Goal: Information Seeking & Learning: Check status

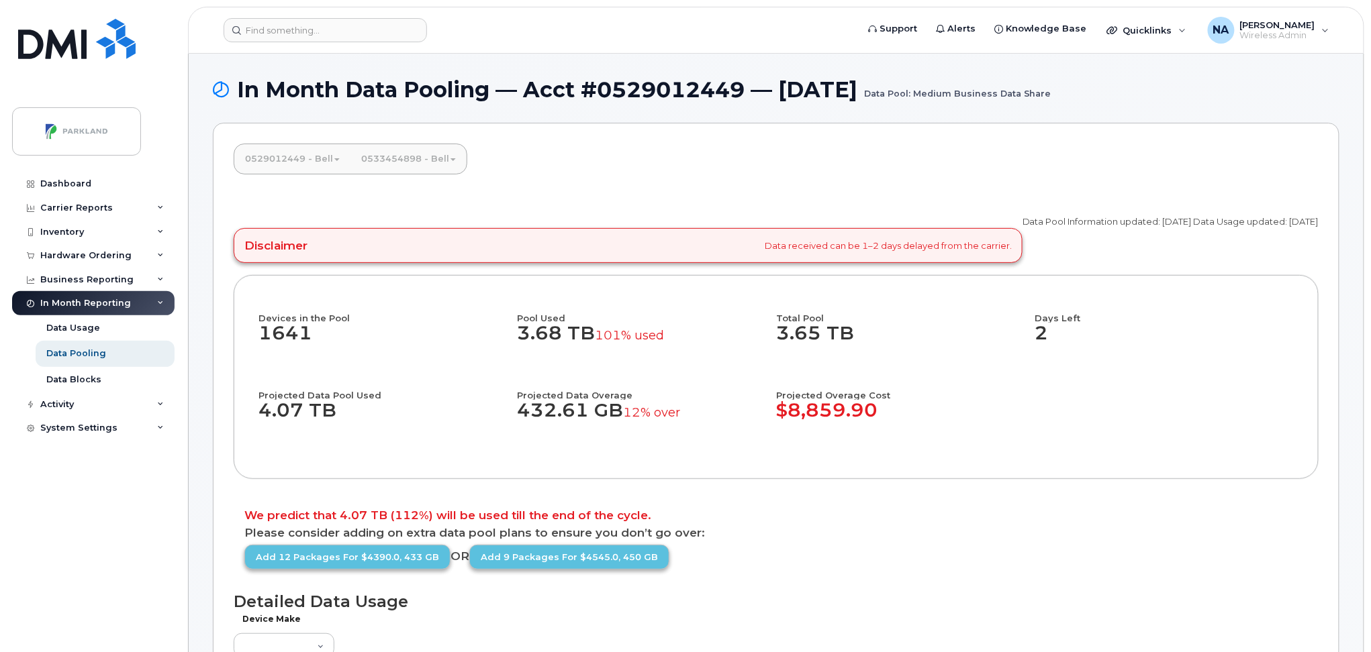
click at [301, 157] on link "0529012449 - Bell" at bounding box center [292, 159] width 116 height 30
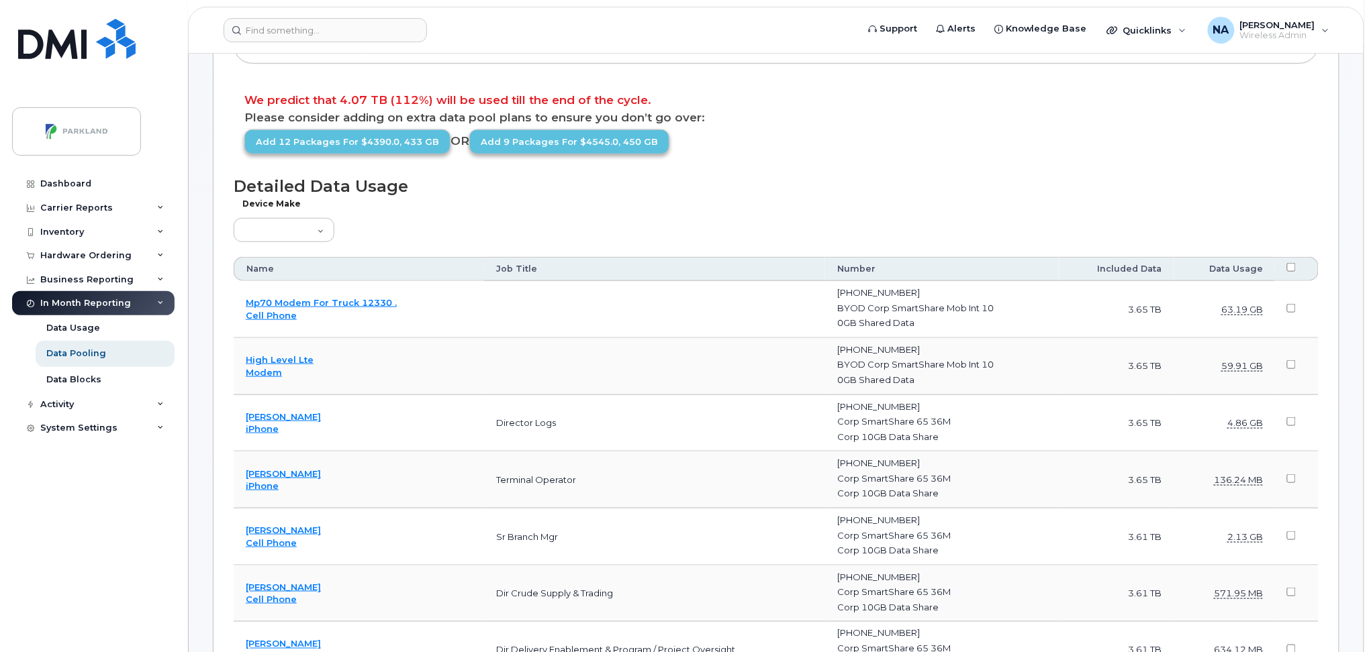
scroll to position [447, 0]
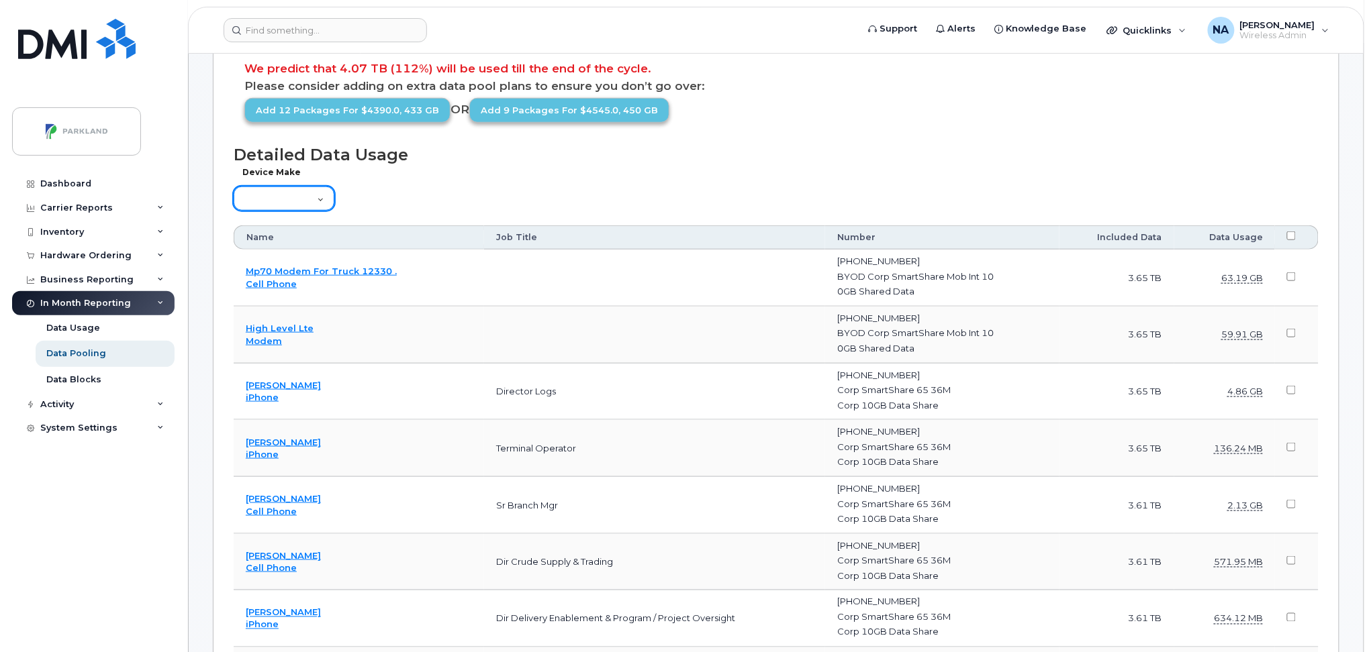
click at [282, 204] on select "Aircard Android Blackberry Cell Phone GPS HUB iPhone Laptop Mike Modem Pager Ta…" at bounding box center [284, 199] width 101 height 24
click at [747, 156] on h1 "Detailed Data Usage" at bounding box center [776, 155] width 1085 height 18
click at [290, 201] on select "Aircard Android Blackberry Cell Phone GPS HUB iPhone Laptop Mike Modem Pager Ta…" at bounding box center [284, 199] width 101 height 24
click at [234, 187] on select "Aircard Android Blackberry Cell Phone GPS HUB iPhone Laptop Mike Modem Pager Ta…" at bounding box center [284, 199] width 101 height 24
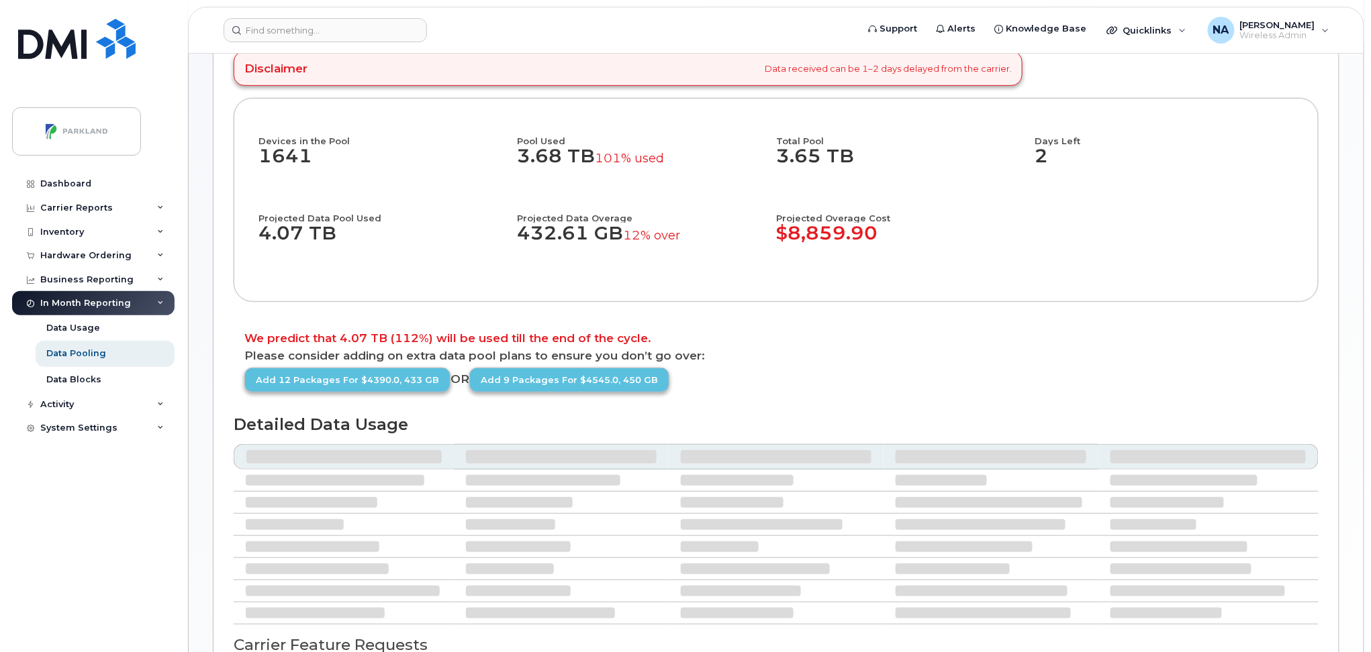
scroll to position [0, 0]
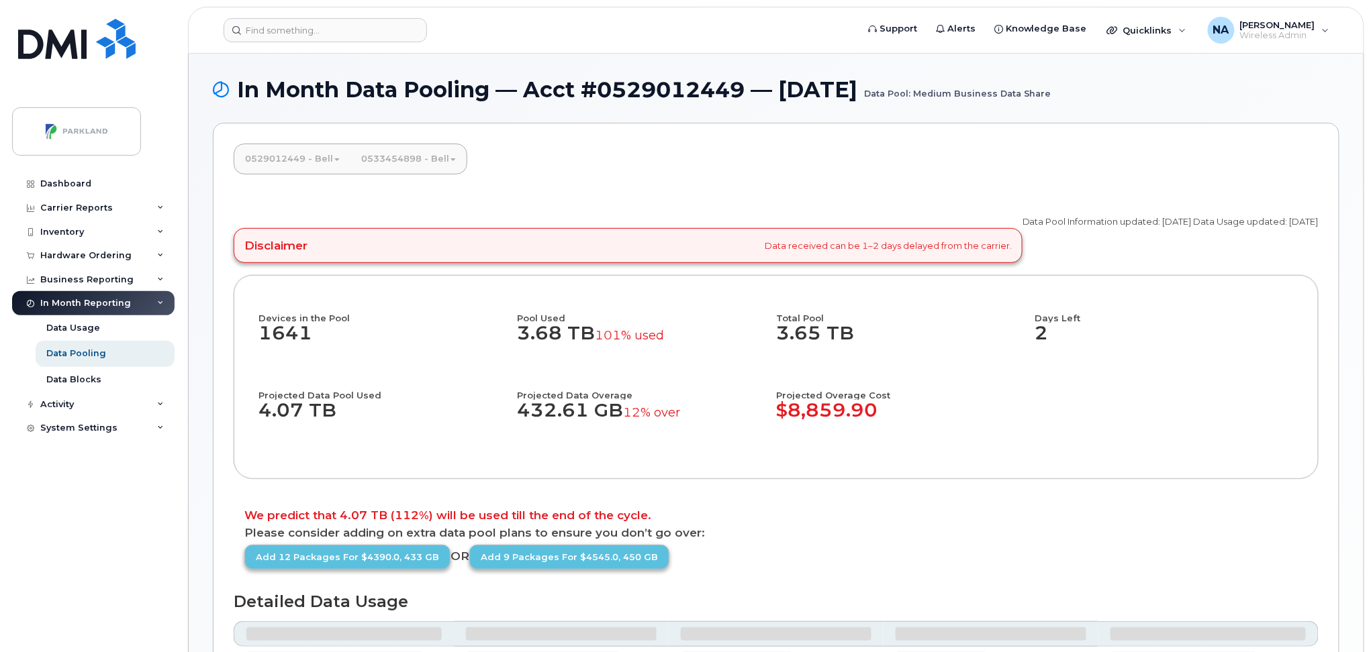
click at [284, 160] on link "0529012449 - Bell" at bounding box center [292, 159] width 116 height 30
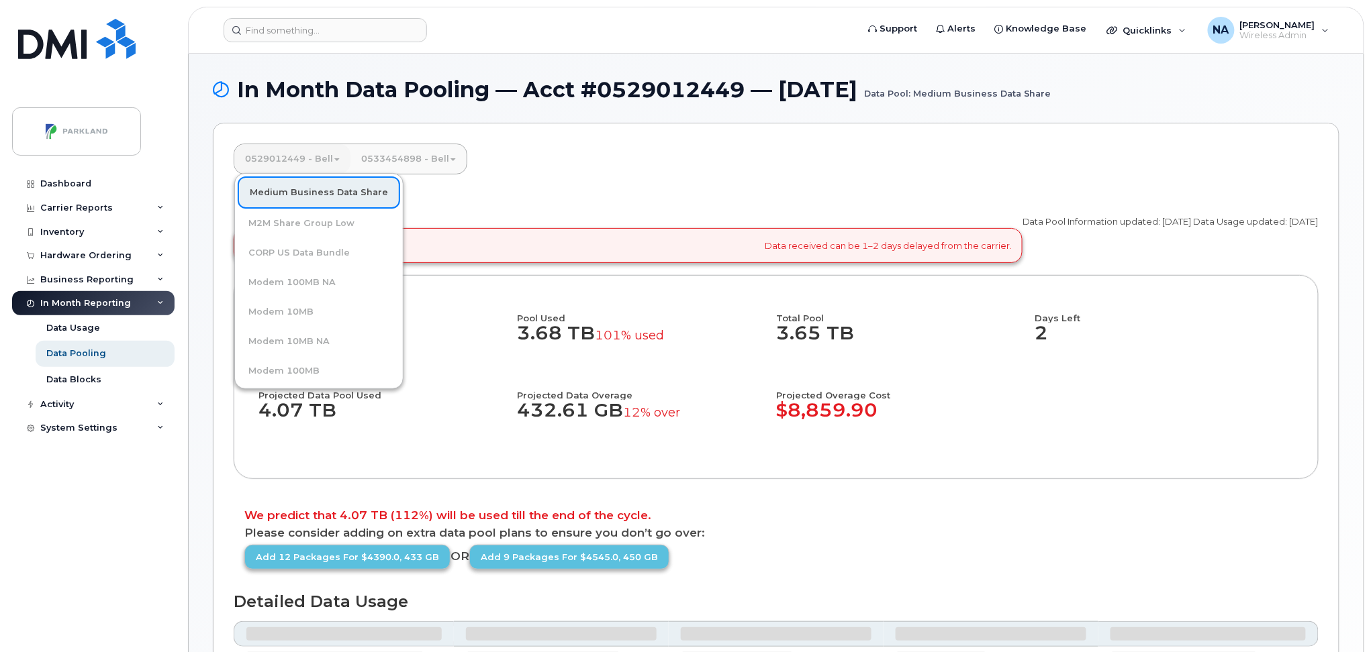
click at [635, 186] on div "0529012449 - Bell Medium Business Data Share M2M Share Group Low CORP US Data B…" at bounding box center [776, 558] width 1126 height 871
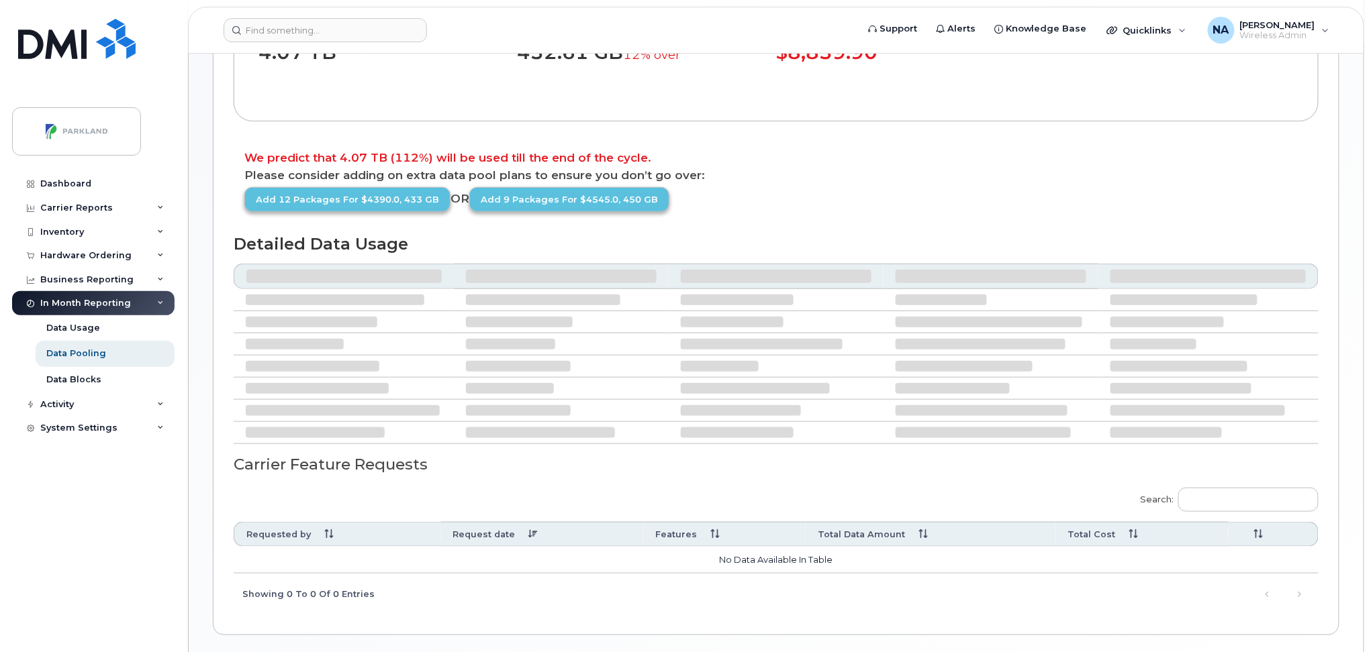
select select "2"
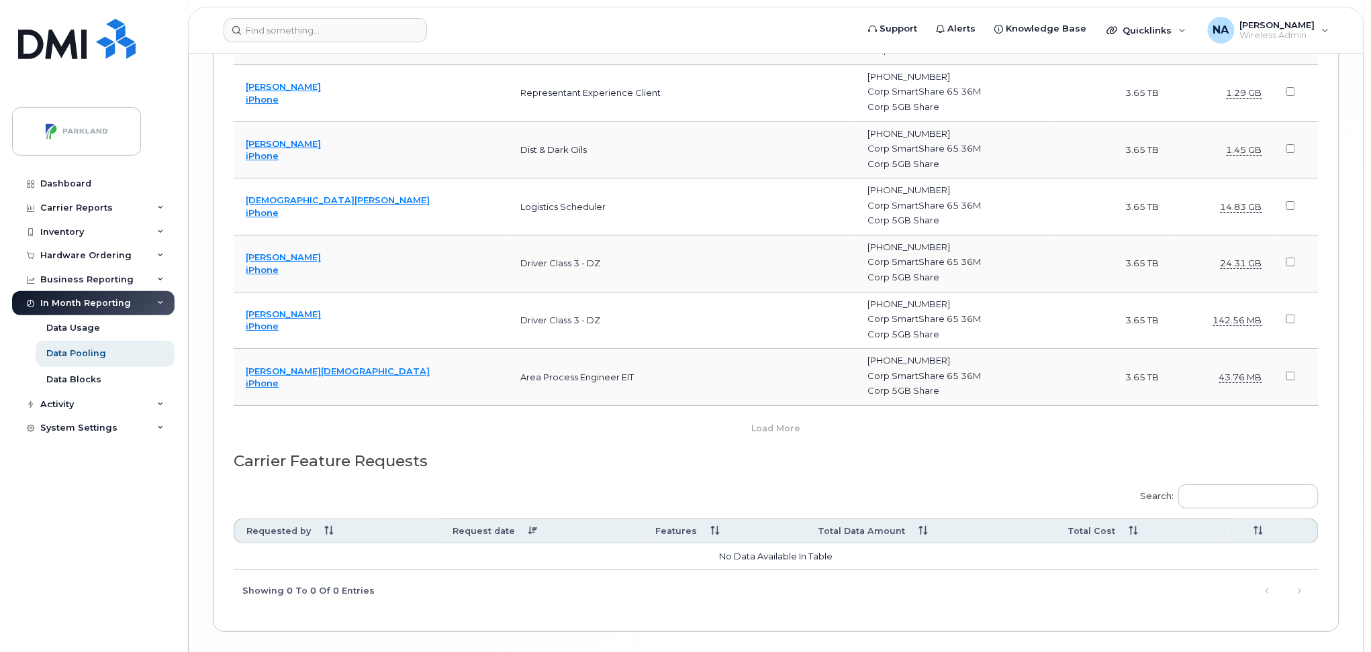
scroll to position [6026, 0]
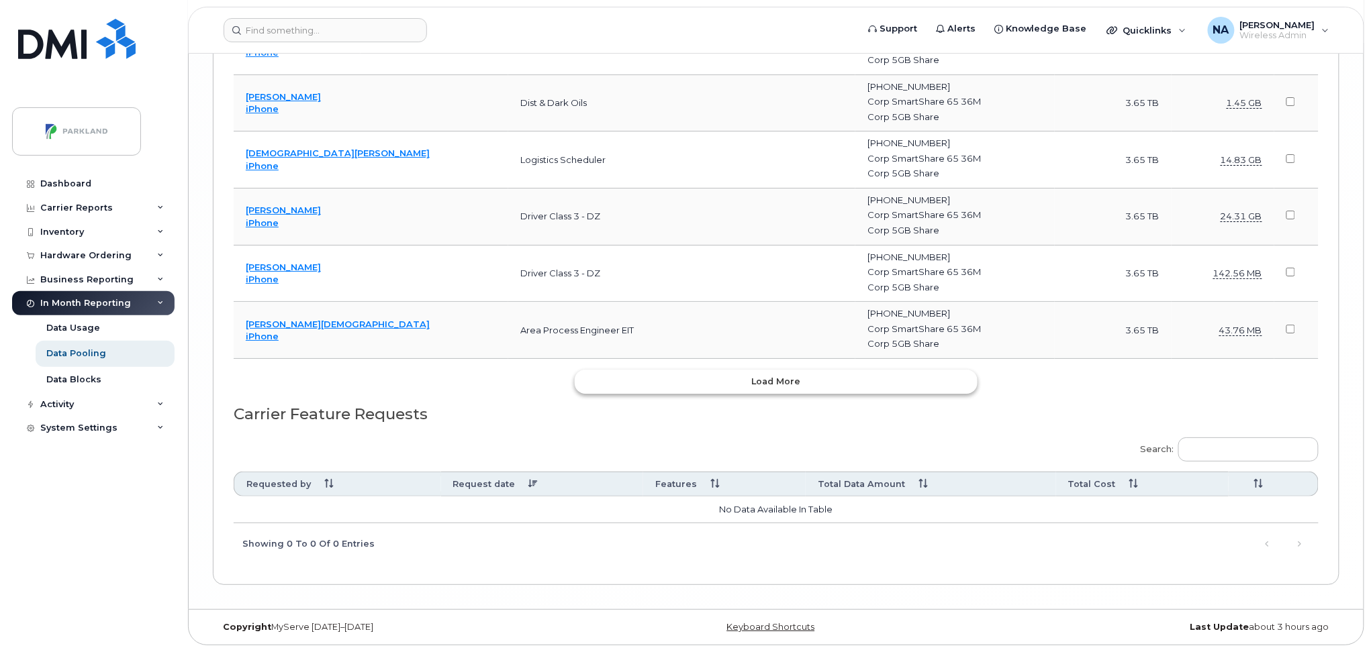
click at [783, 381] on span "Load more" at bounding box center [776, 381] width 49 height 13
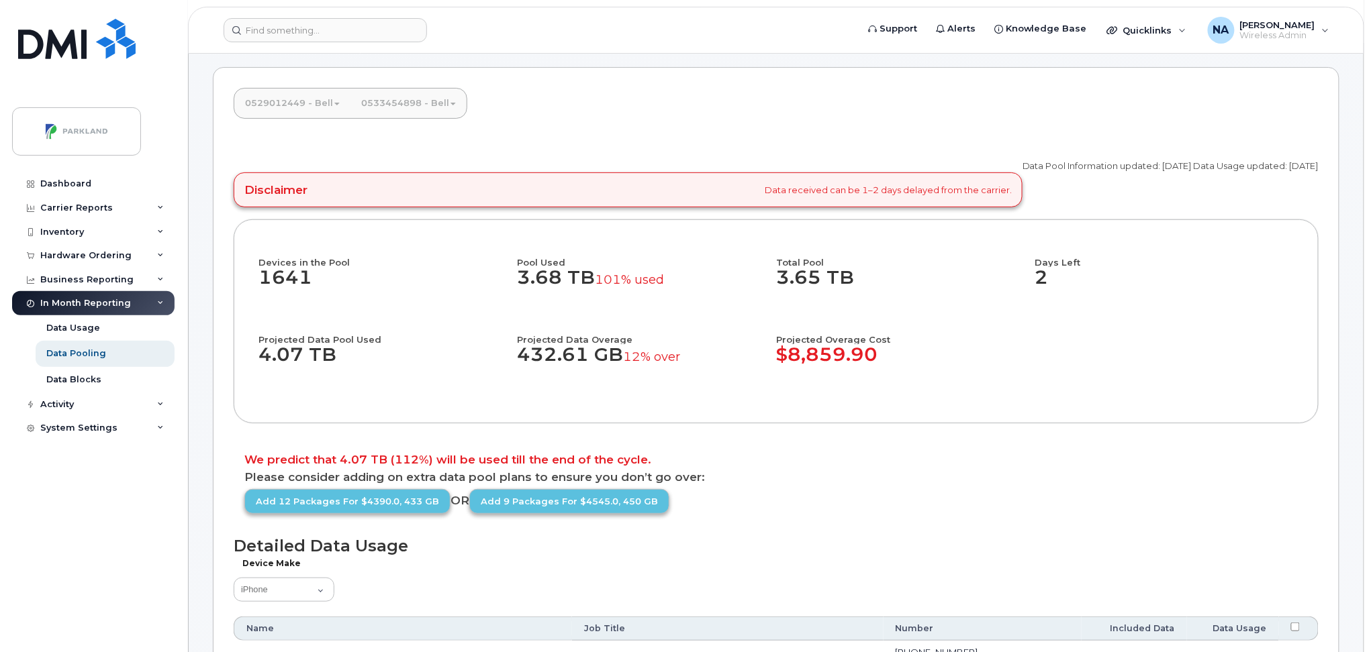
scroll to position [0, 0]
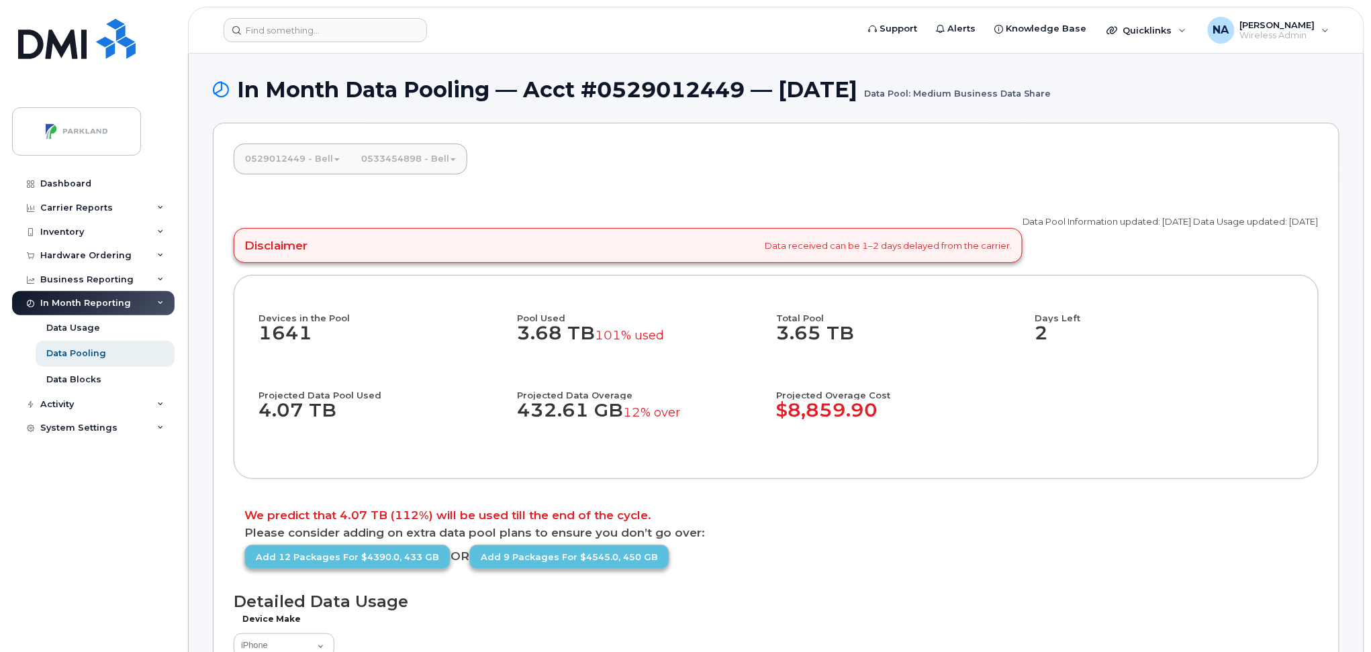
click at [301, 158] on link "0529012449 - Bell" at bounding box center [292, 159] width 116 height 30
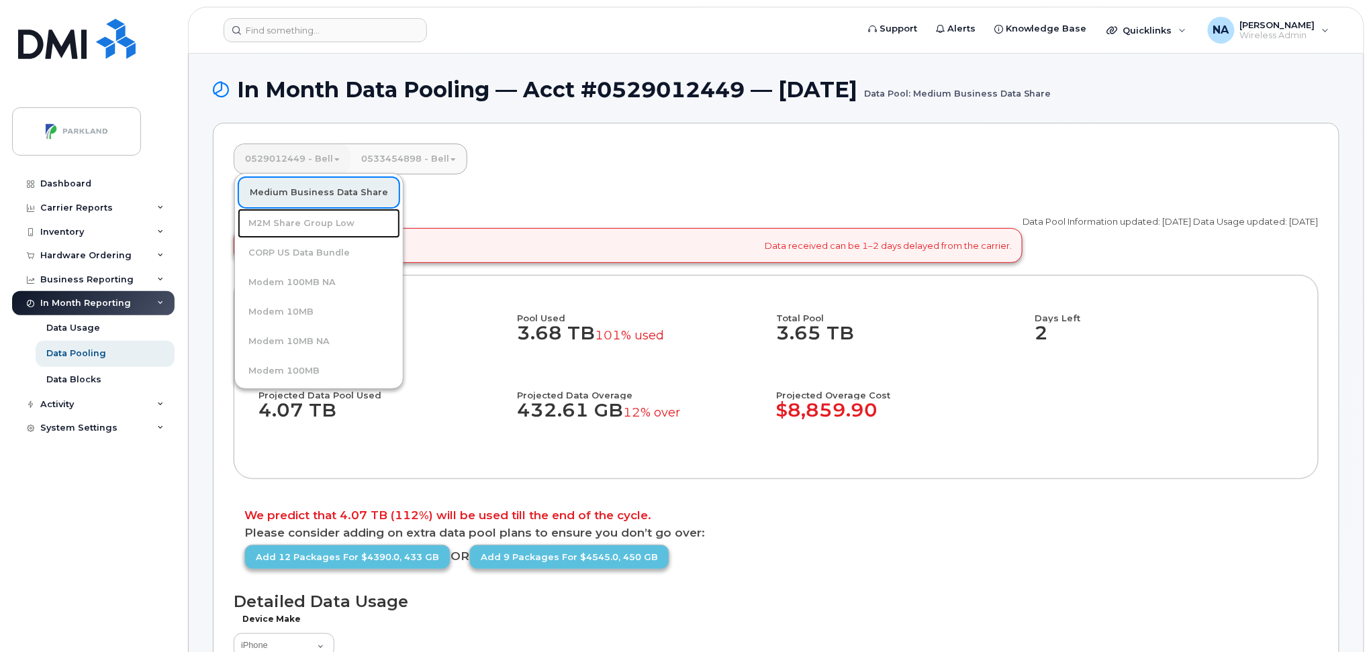
click at [296, 224] on link "M2M Share Group Low" at bounding box center [319, 224] width 162 height 30
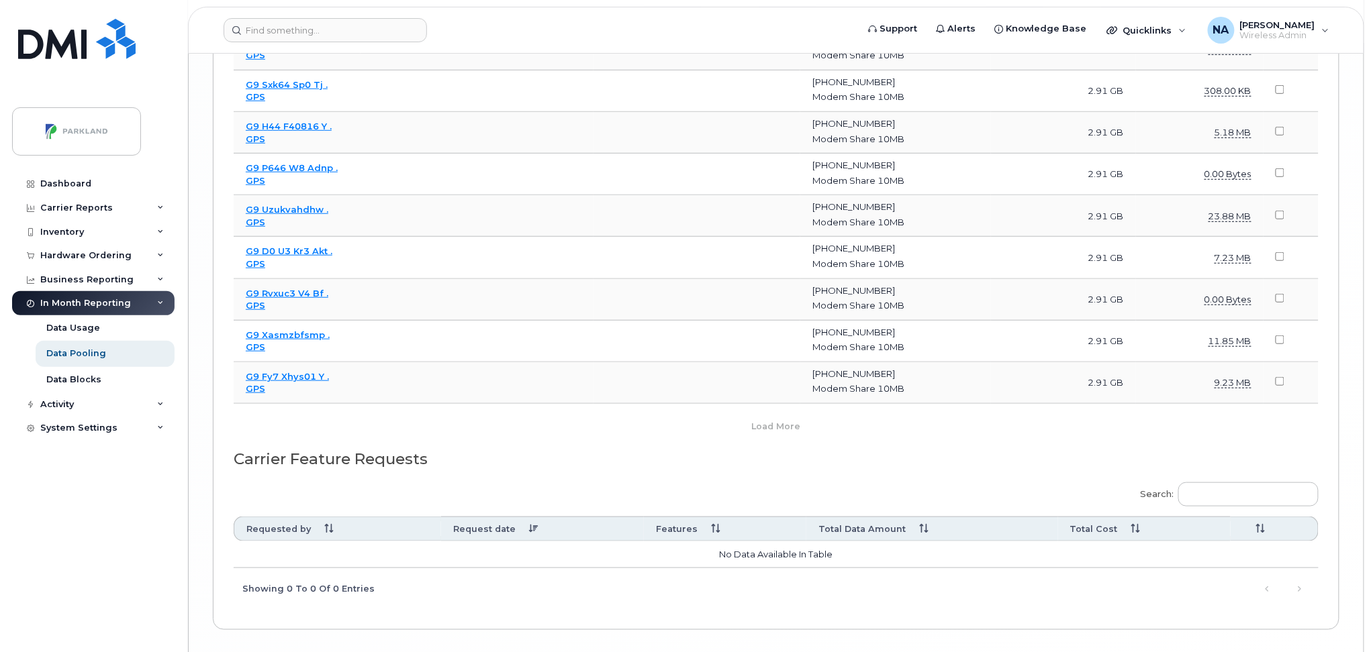
scroll to position [4469, 0]
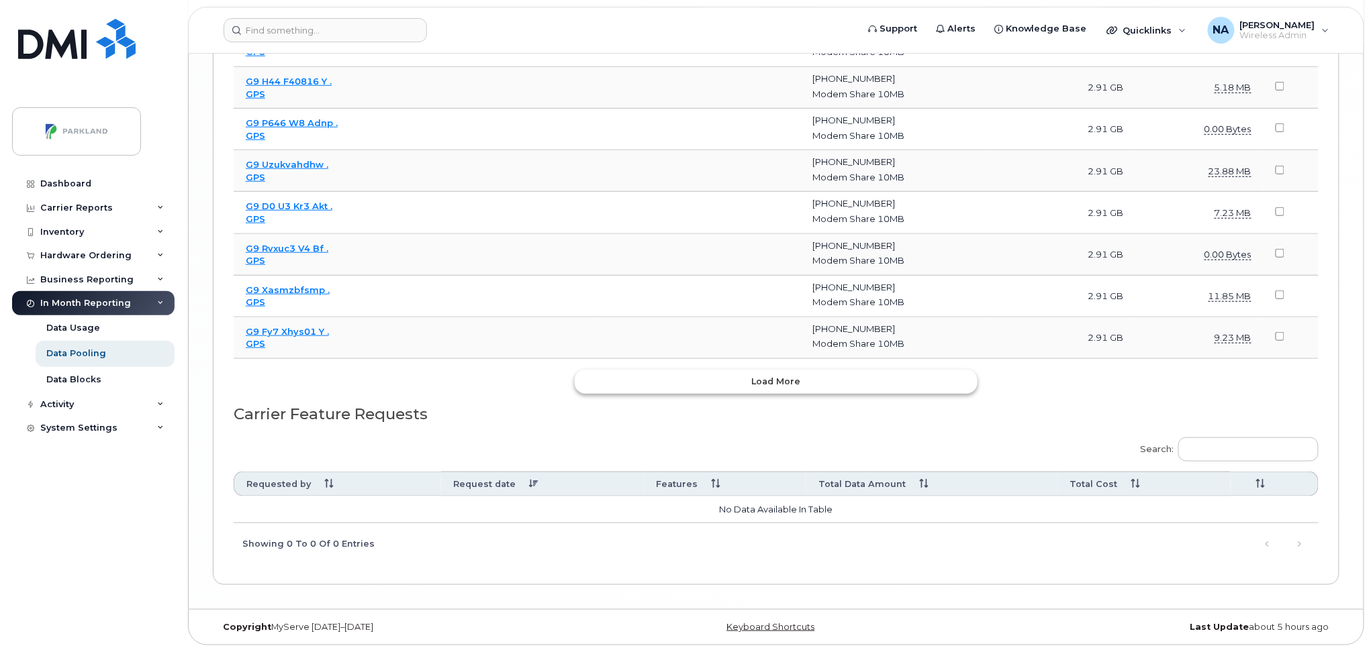
click at [773, 376] on button "Load more" at bounding box center [776, 382] width 403 height 24
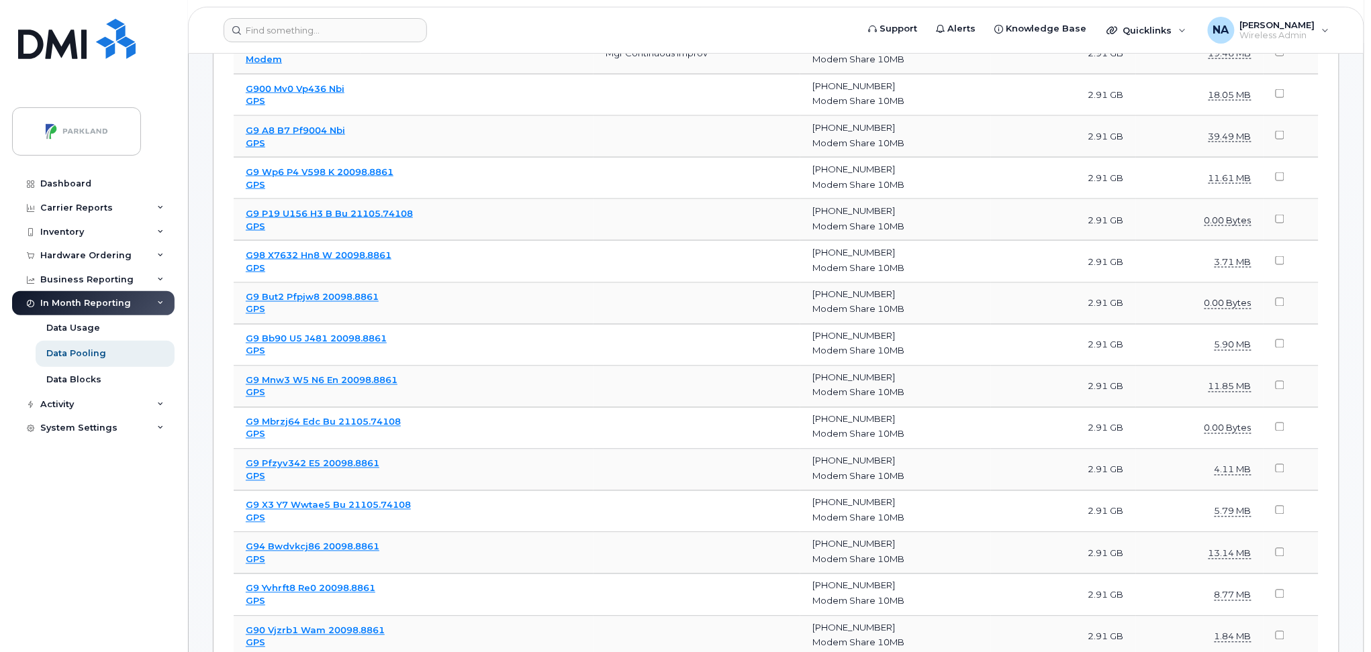
scroll to position [550, 0]
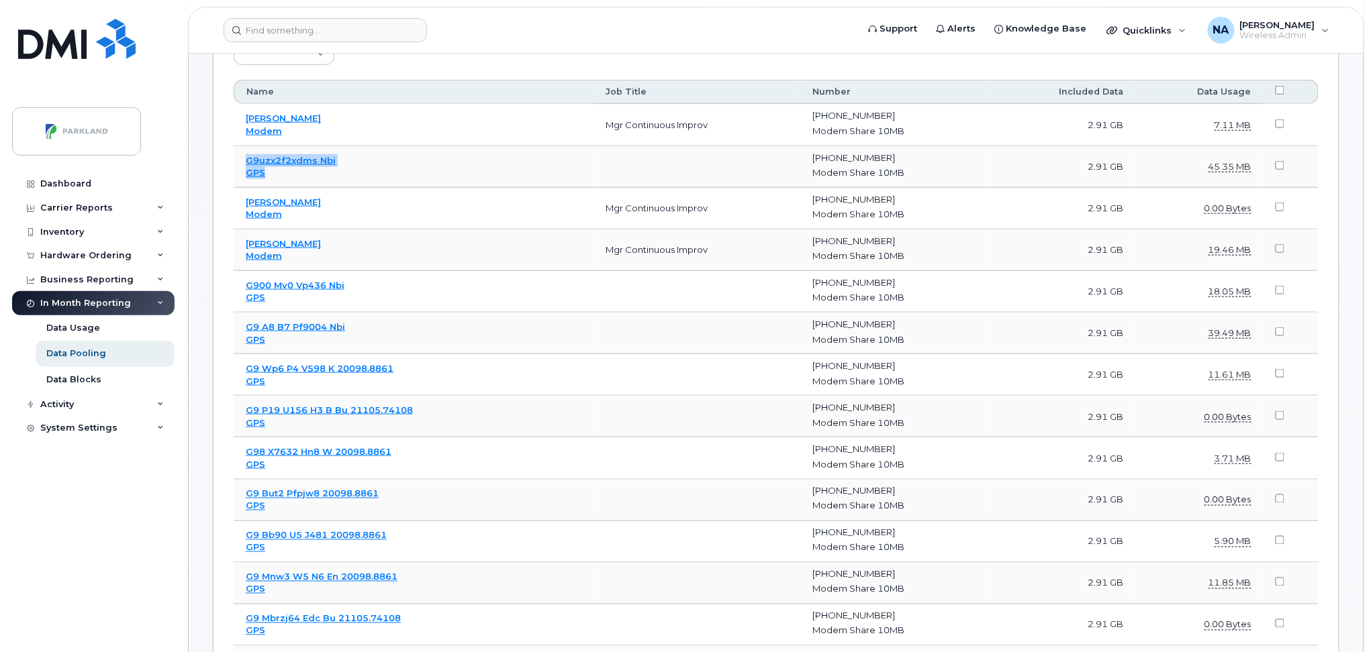
drag, startPoint x: 289, startPoint y: 181, endPoint x: 243, endPoint y: 164, distance: 48.9
click at [243, 164] on td "G9uzx2f2xdms Nbi GPS" at bounding box center [414, 167] width 360 height 42
copy td "G9uzx2f2xdms Nbi GPS"
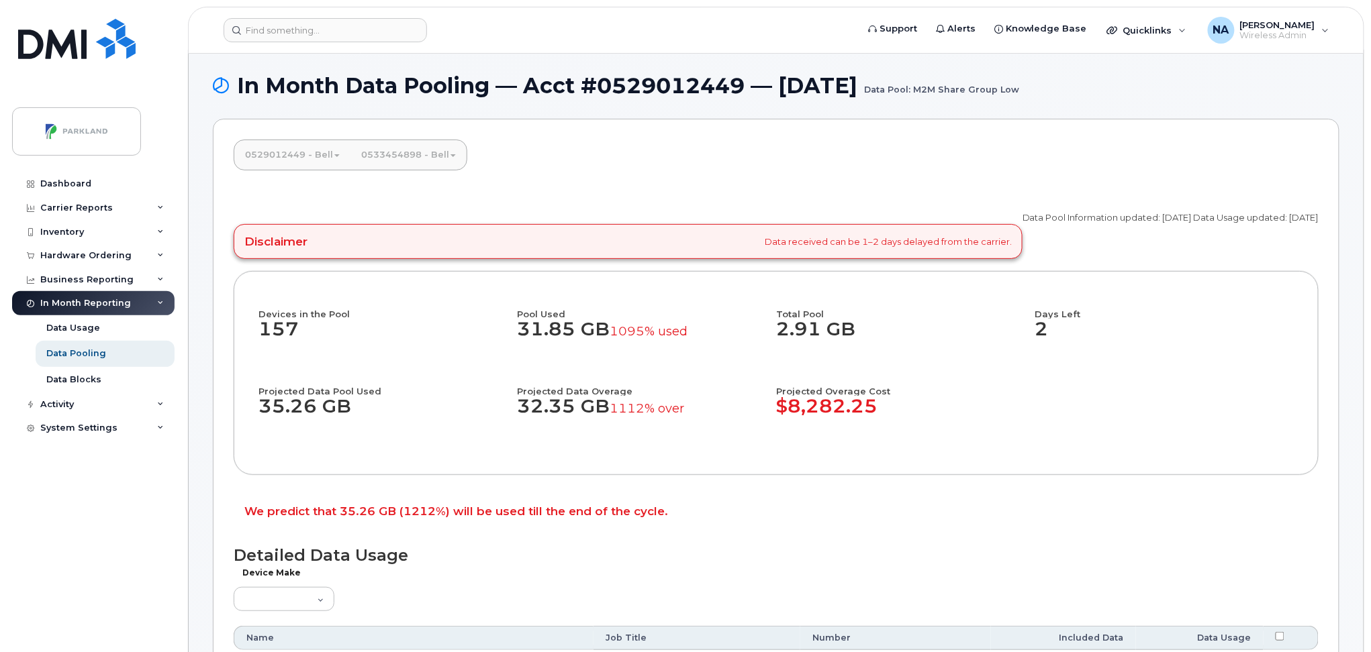
scroll to position [0, 0]
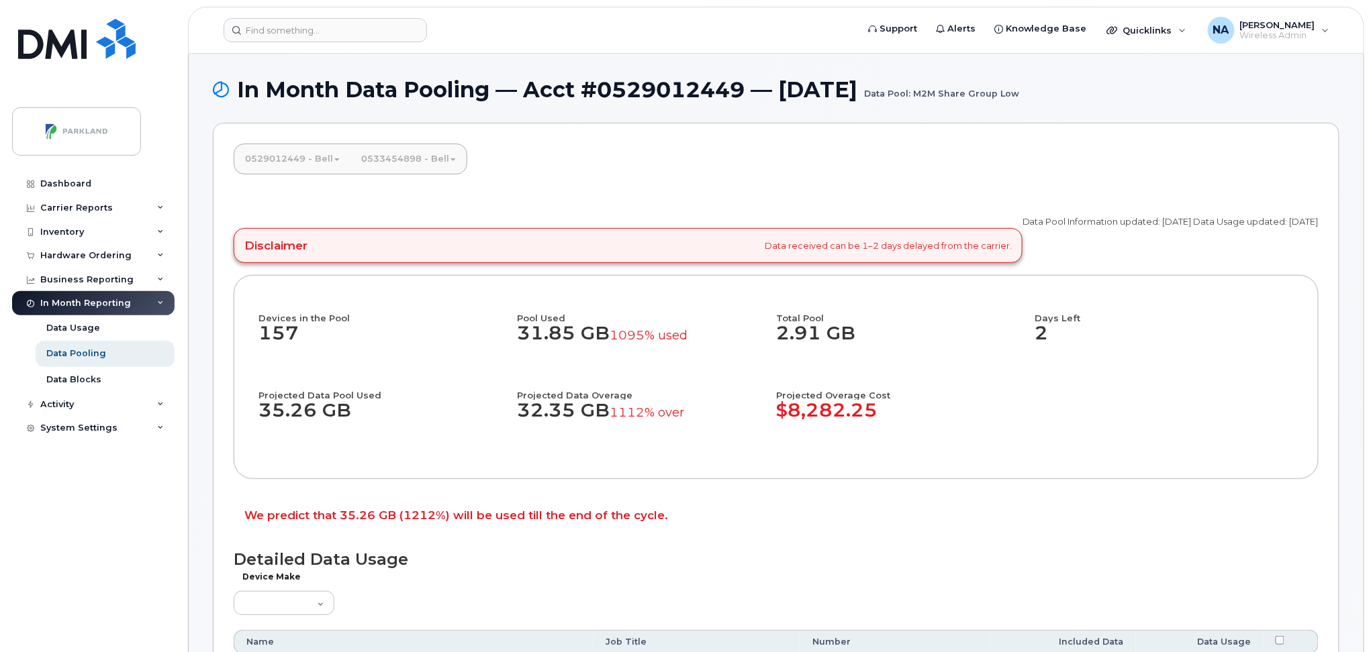
click at [295, 166] on link "0529012449 - Bell" at bounding box center [292, 159] width 116 height 30
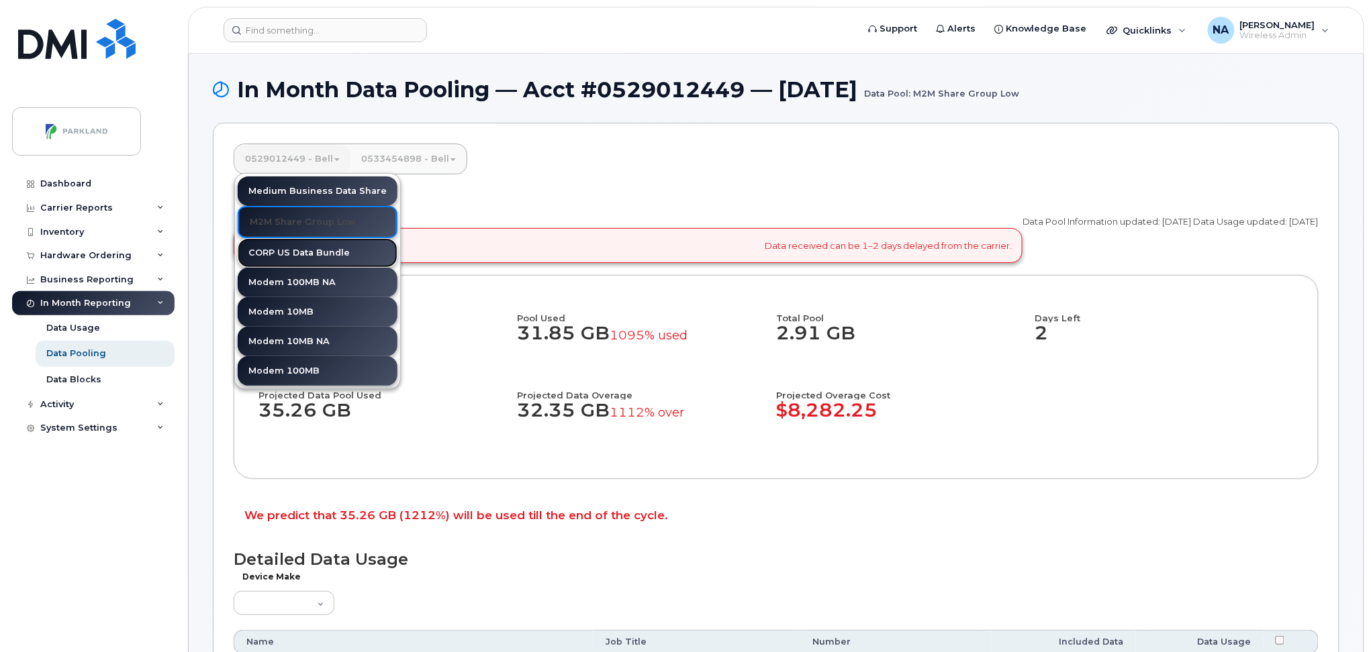
click at [293, 256] on link "CORP US Data Bundle" at bounding box center [318, 253] width 160 height 30
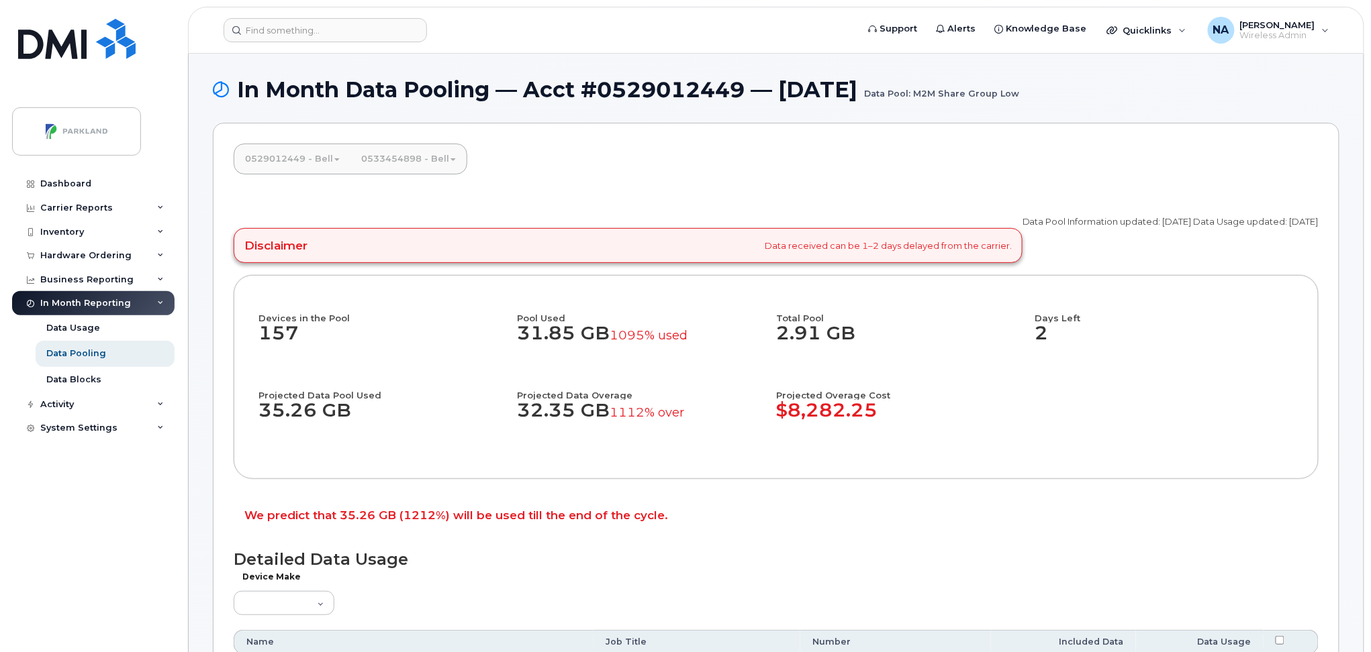
click at [288, 162] on link "0529012449 - Bell" at bounding box center [292, 159] width 116 height 30
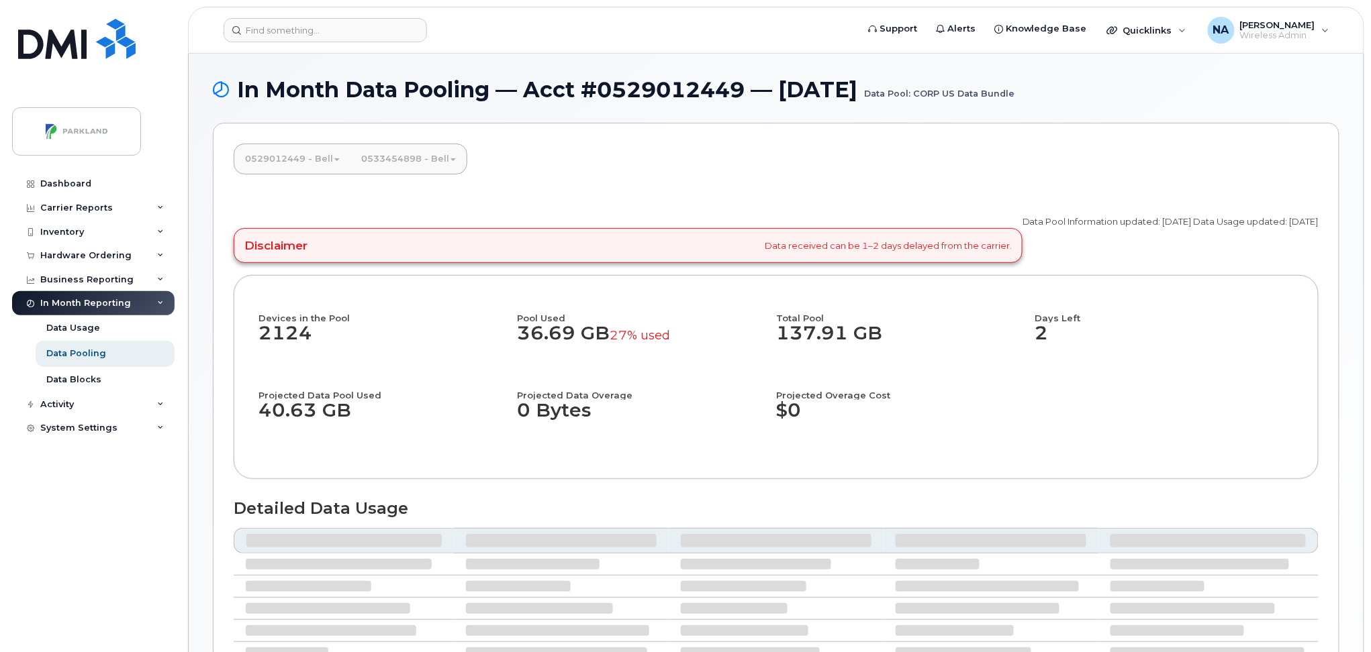
click at [299, 160] on link "0529012449 - Bell" at bounding box center [292, 159] width 116 height 30
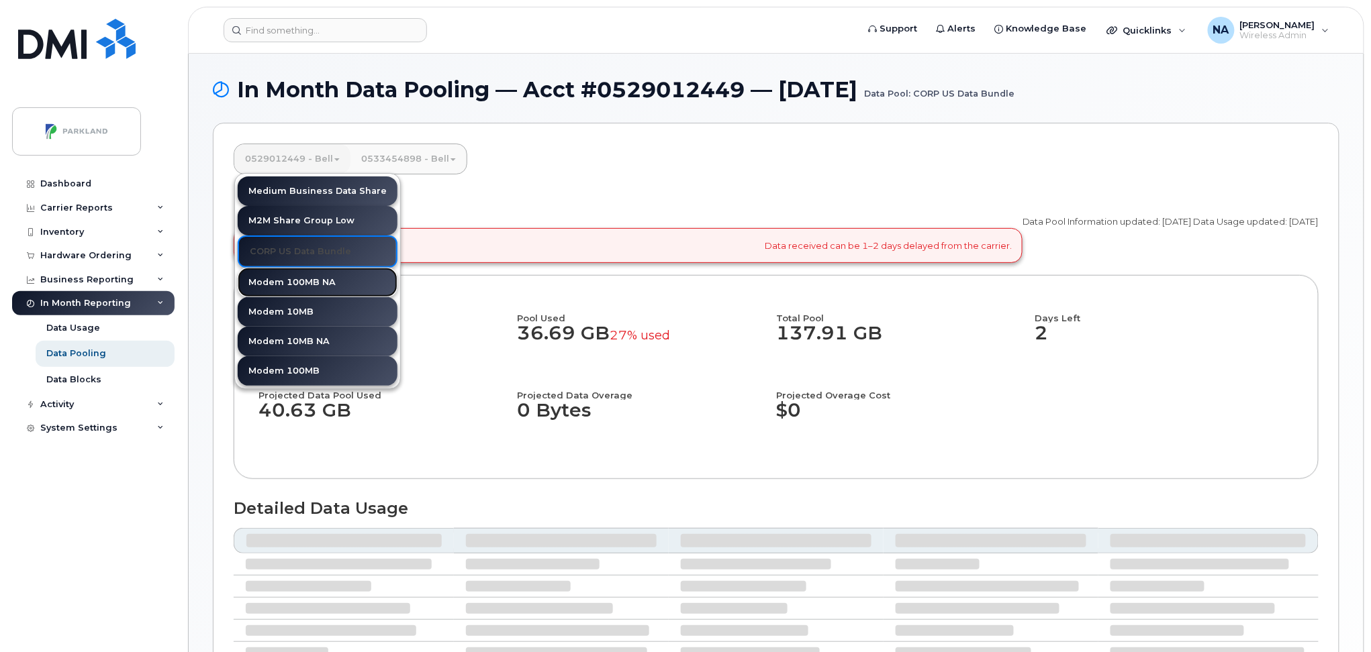
click at [288, 279] on link "Modem 100MB NA" at bounding box center [318, 283] width 160 height 30
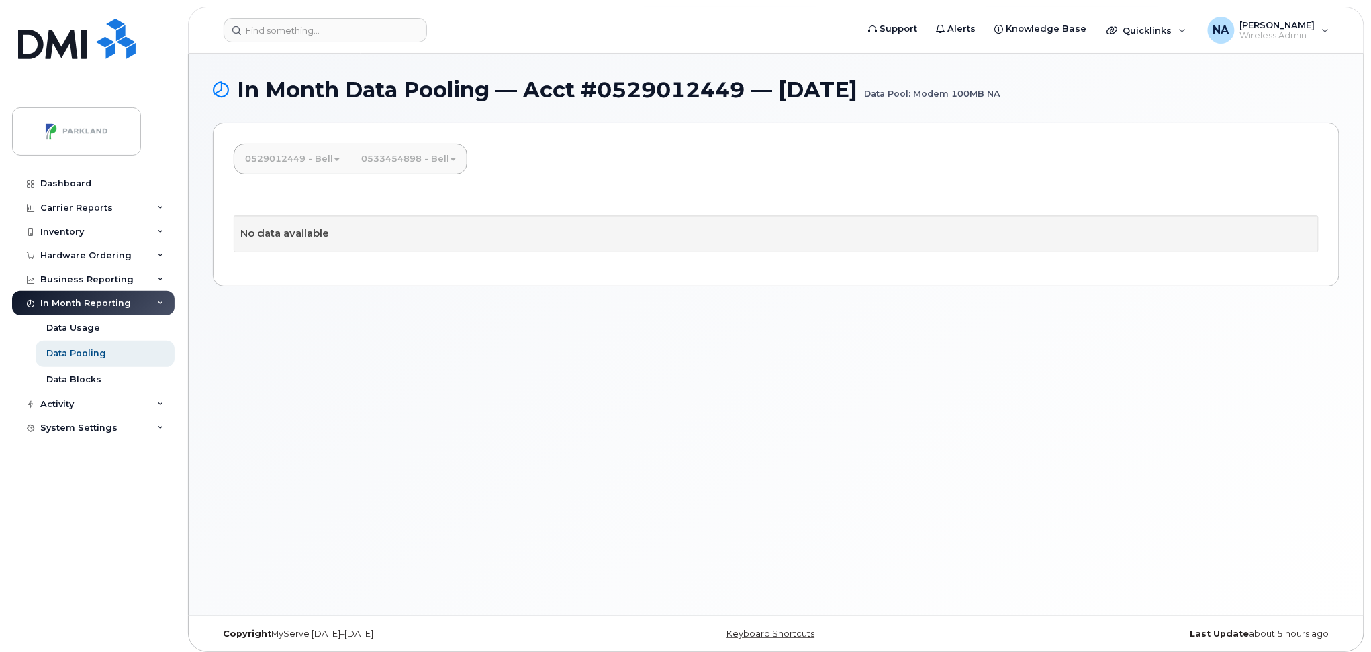
click at [303, 160] on link "0529012449 - Bell" at bounding box center [292, 159] width 116 height 30
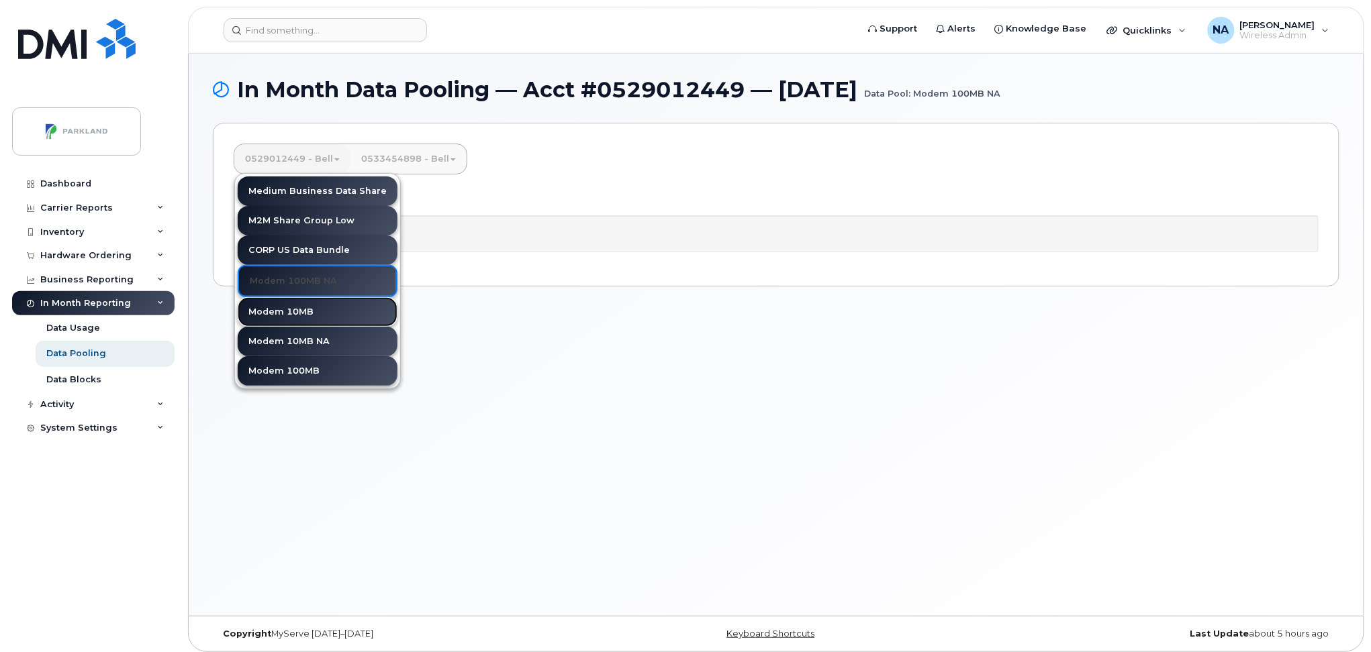
click at [299, 310] on link "Modem 10MB" at bounding box center [318, 312] width 160 height 30
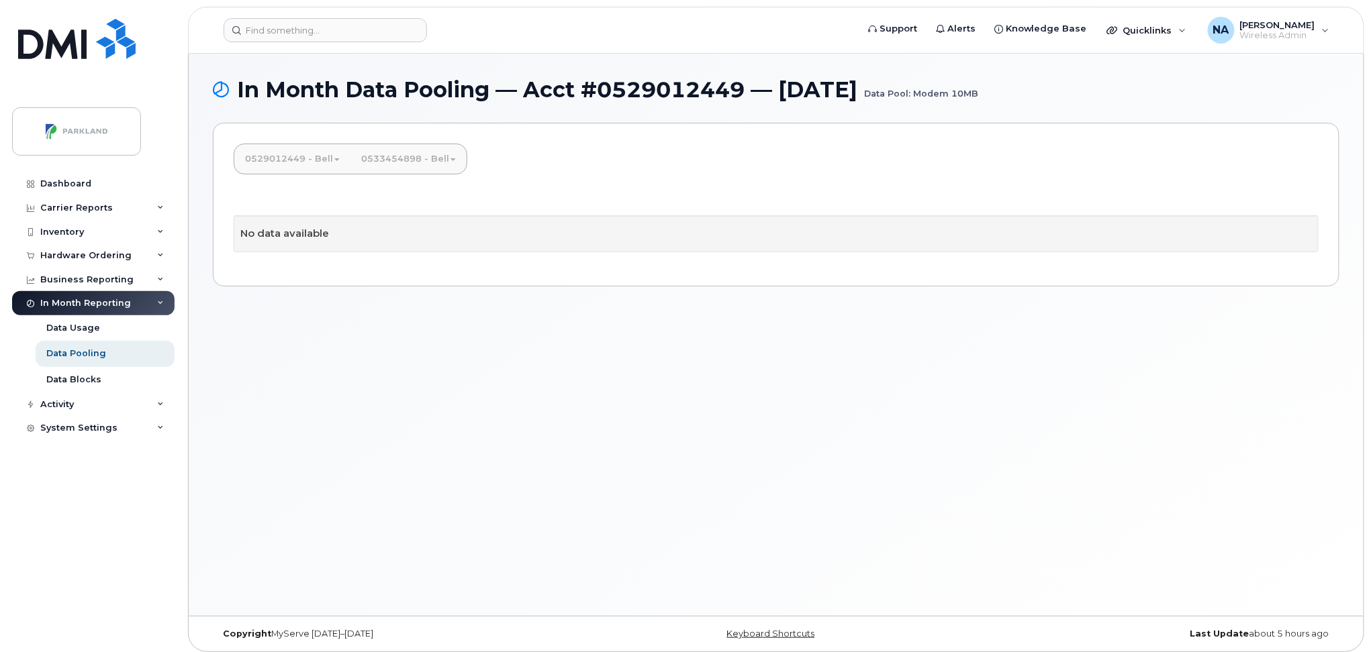
click at [301, 165] on link "0529012449 - Bell" at bounding box center [292, 159] width 116 height 30
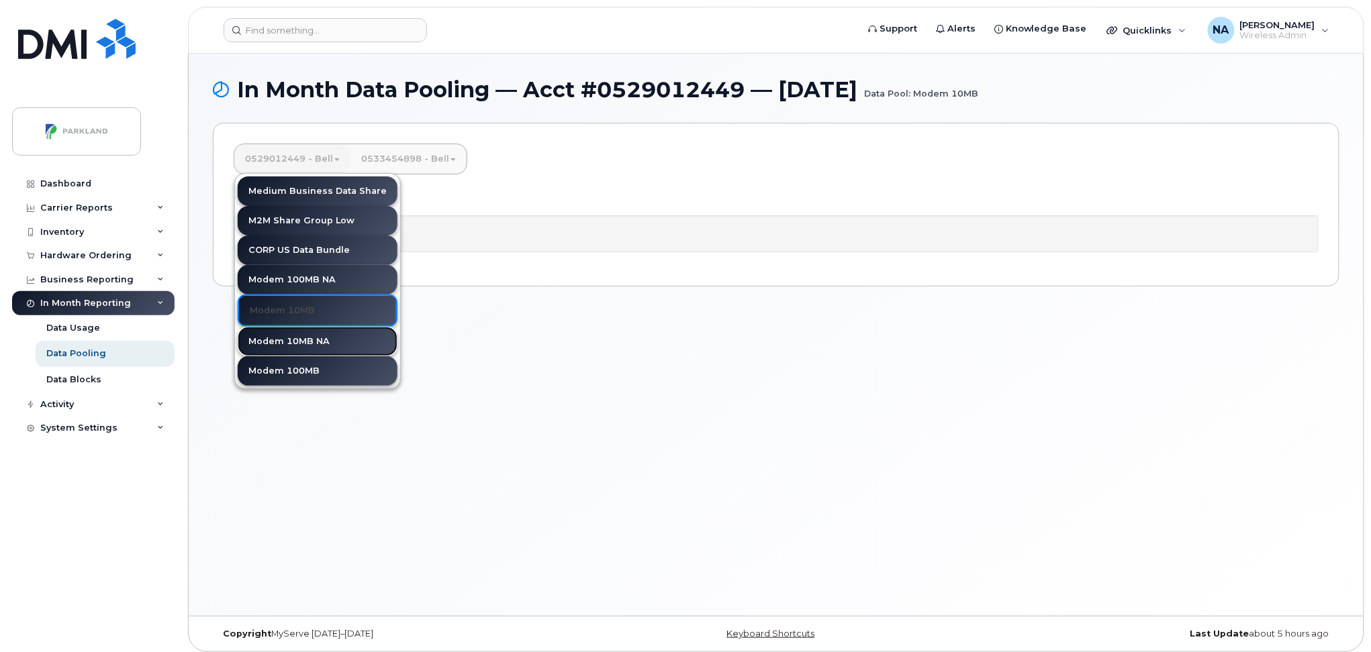
click at [302, 348] on link "Modem 10MB NA" at bounding box center [318, 342] width 160 height 30
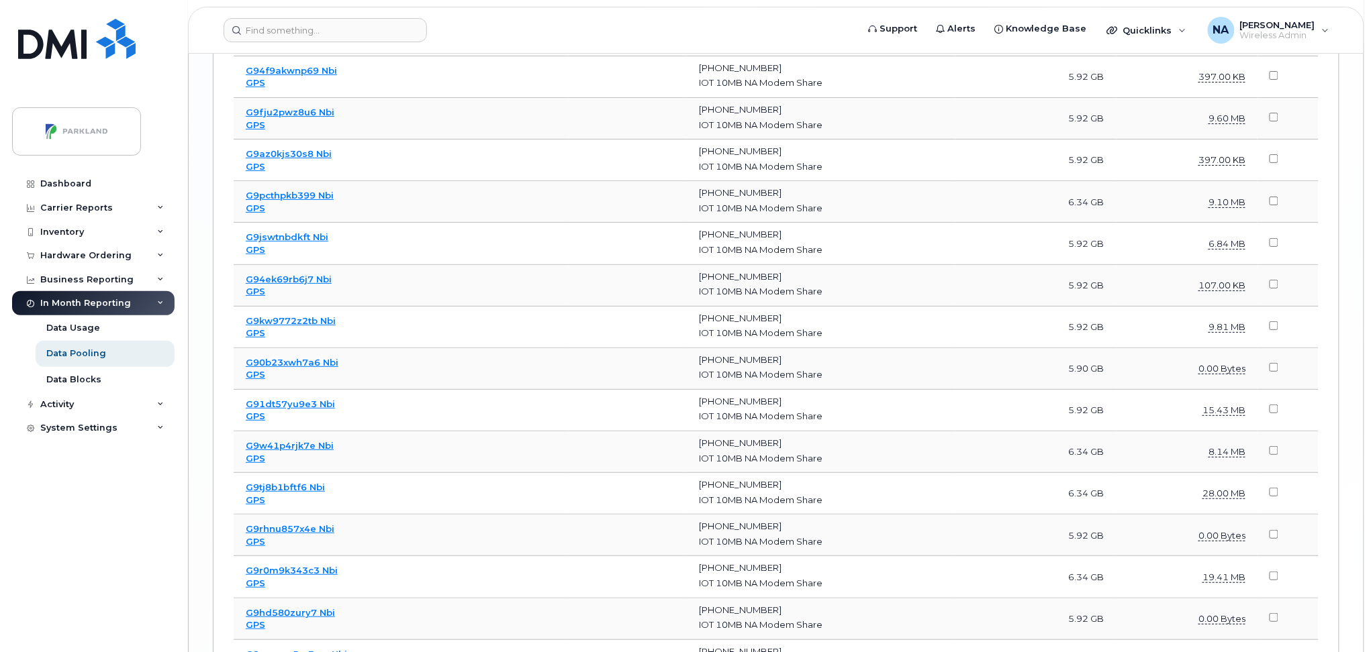
scroll to position [4295, 0]
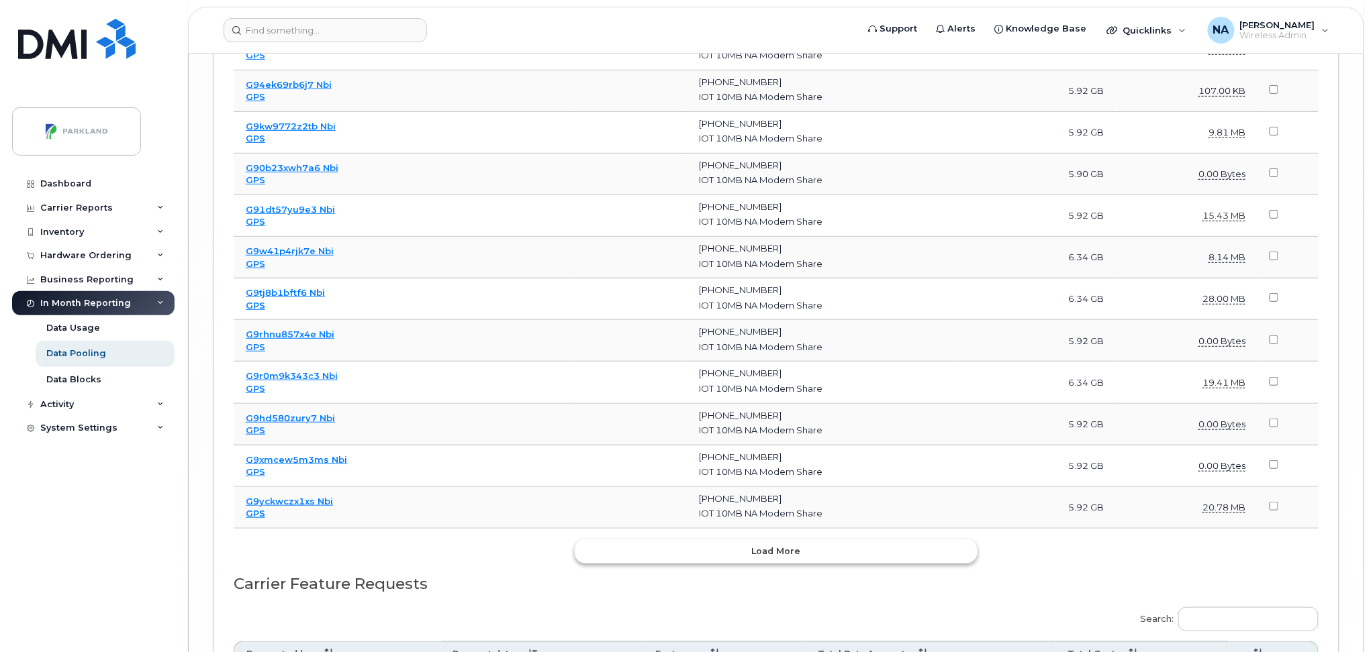
click at [779, 554] on span "Load more" at bounding box center [776, 551] width 49 height 13
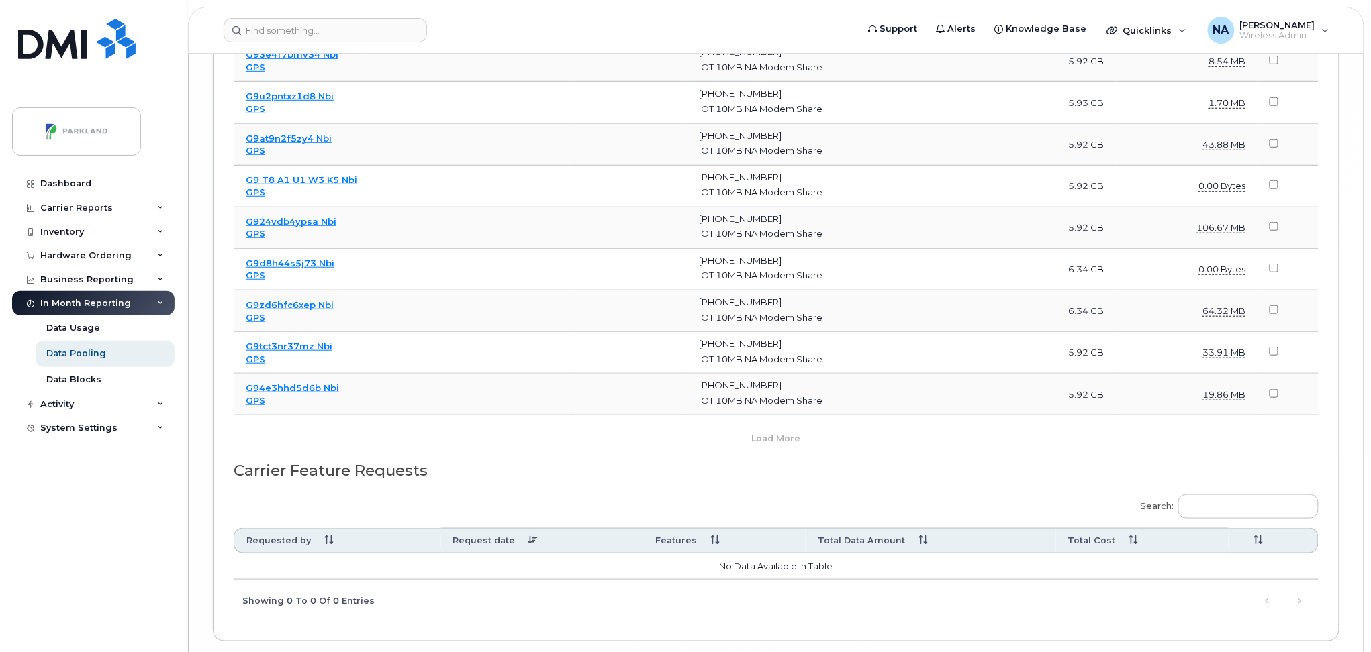
scroll to position [8645, 0]
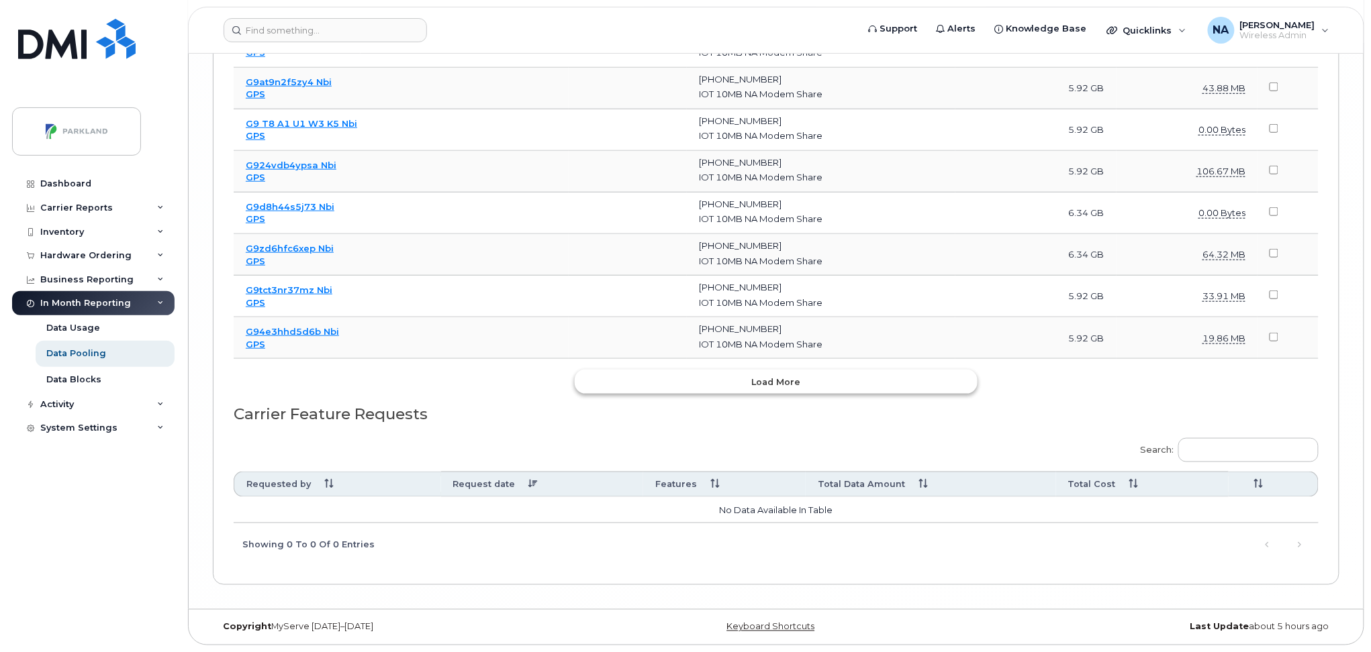
click at [771, 381] on span "Load more" at bounding box center [776, 382] width 49 height 13
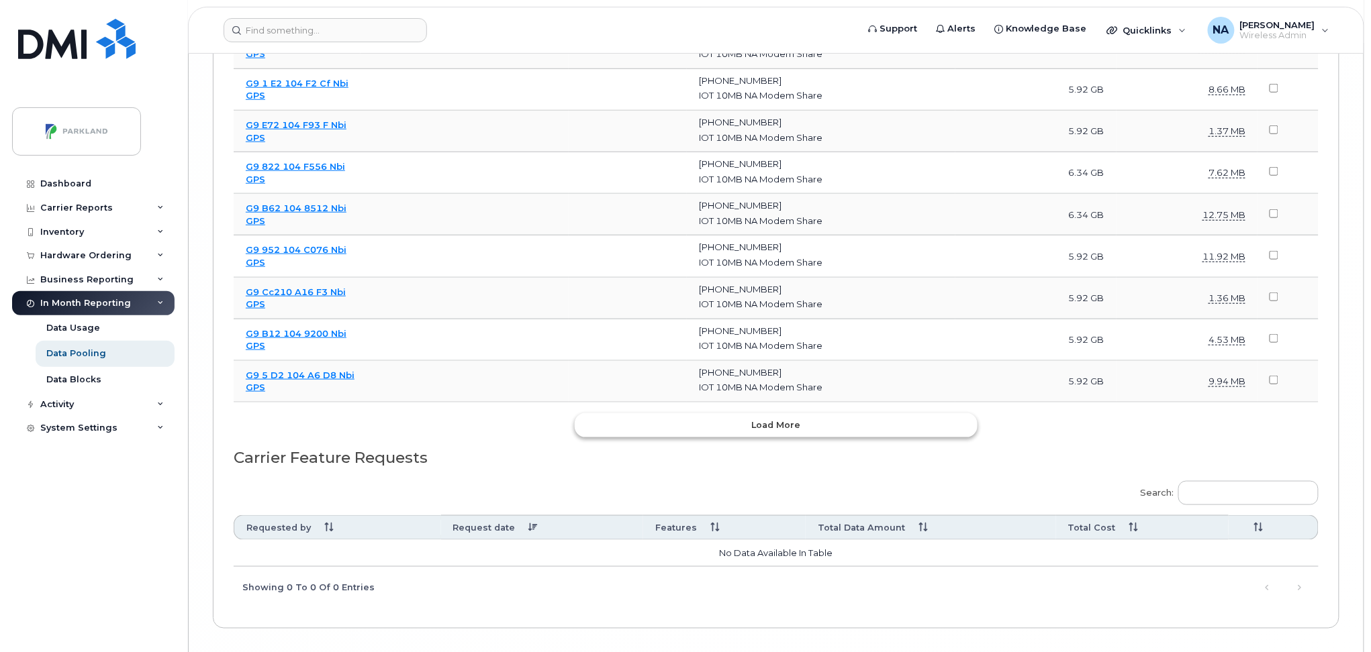
scroll to position [12819, 0]
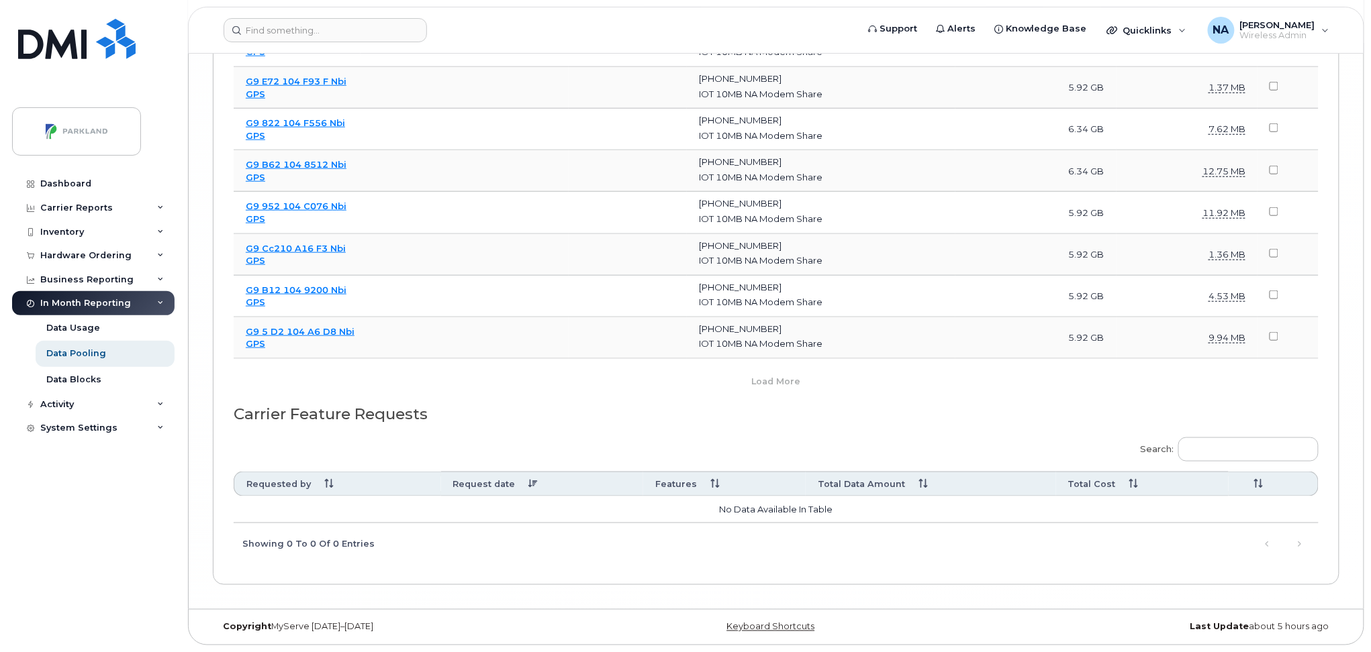
click at [828, 385] on button "Load more" at bounding box center [776, 382] width 403 height 24
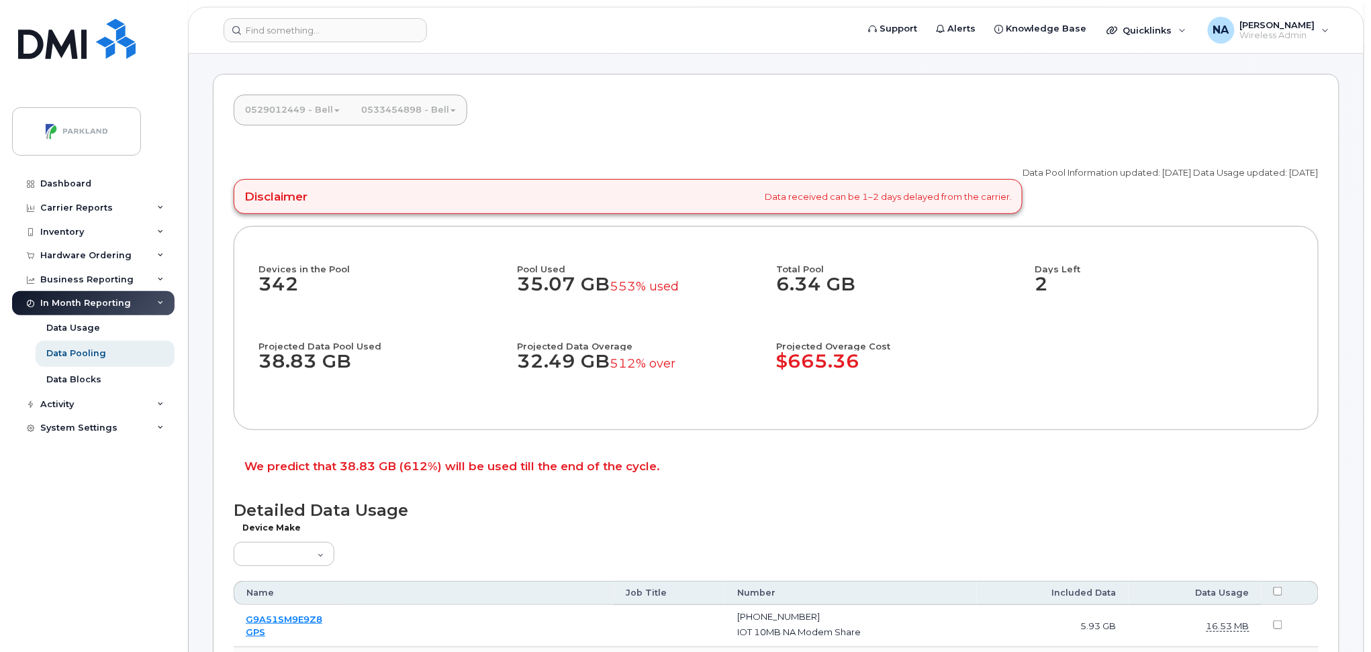
scroll to position [0, 0]
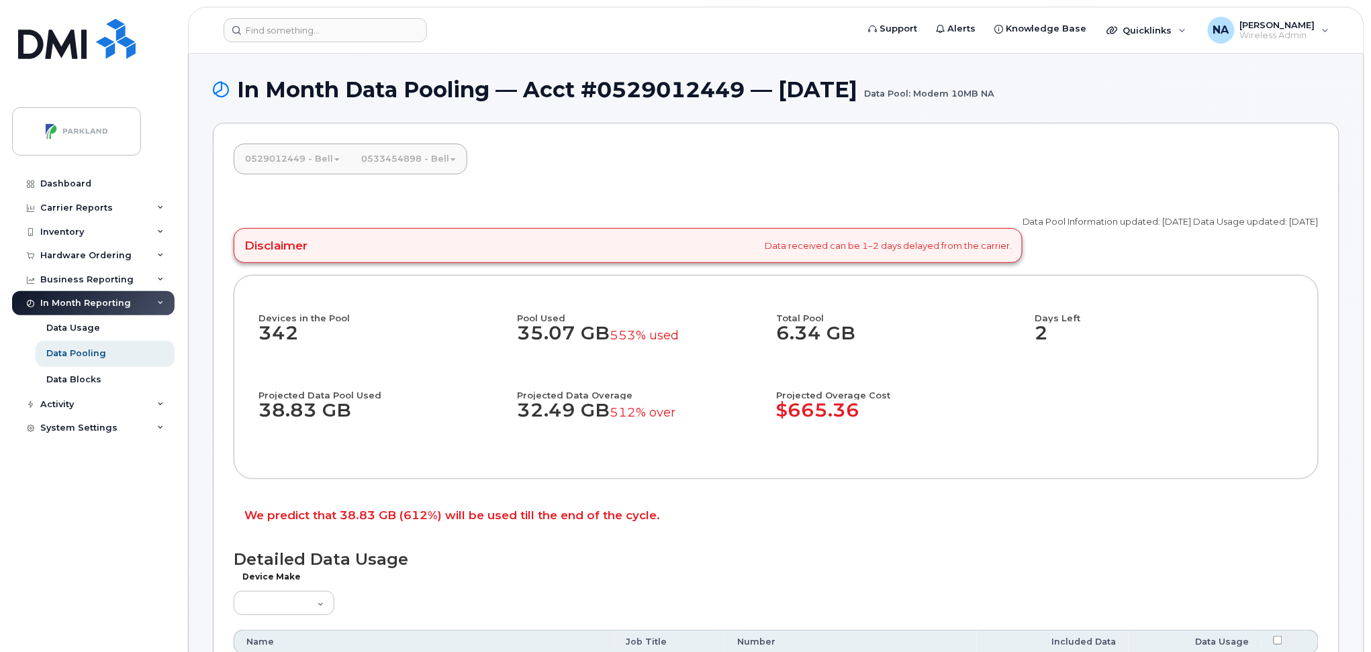
click at [272, 156] on link "0529012449 - Bell" at bounding box center [292, 159] width 116 height 30
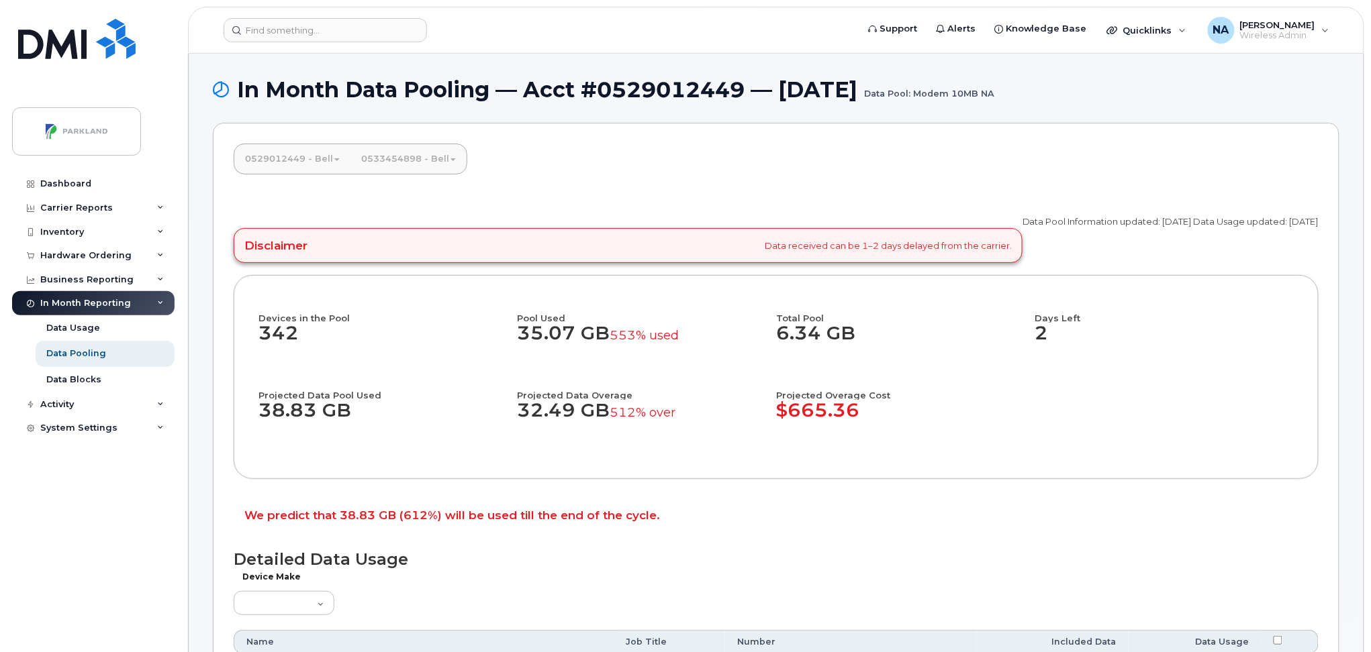
click at [272, 161] on link "0529012449 - Bell" at bounding box center [292, 159] width 116 height 30
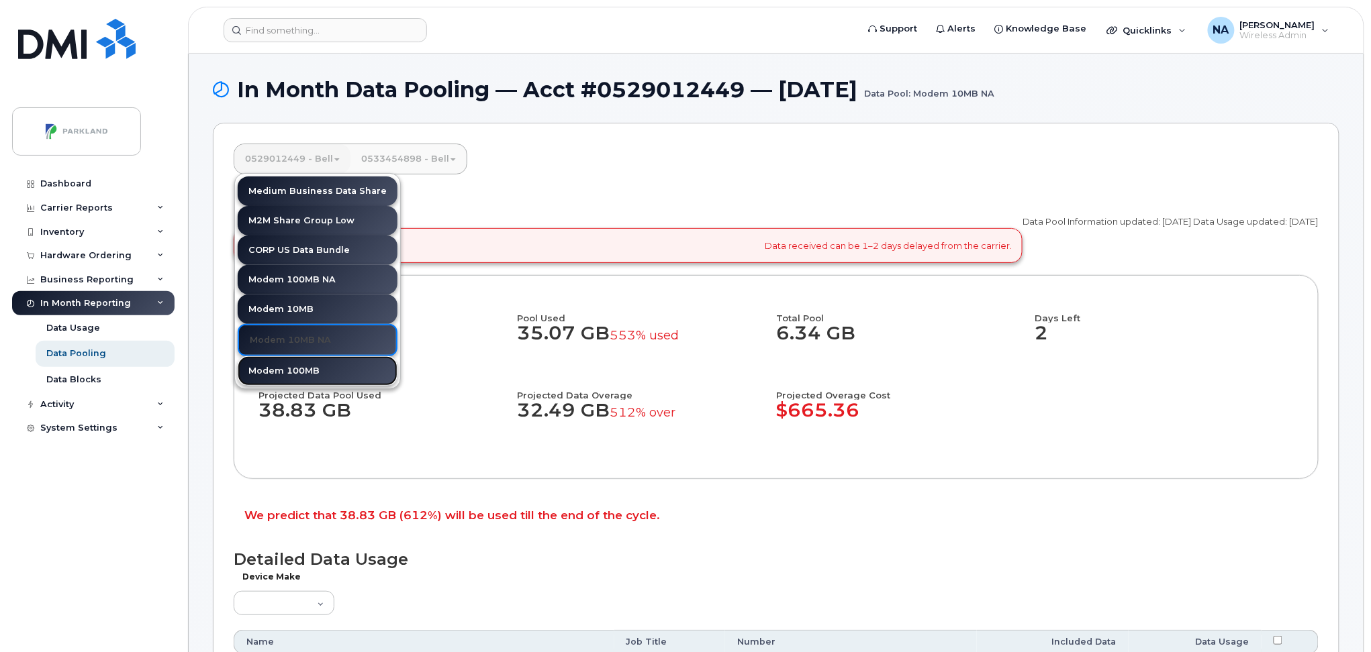
click at [289, 376] on link "Modem 100MB" at bounding box center [318, 371] width 160 height 30
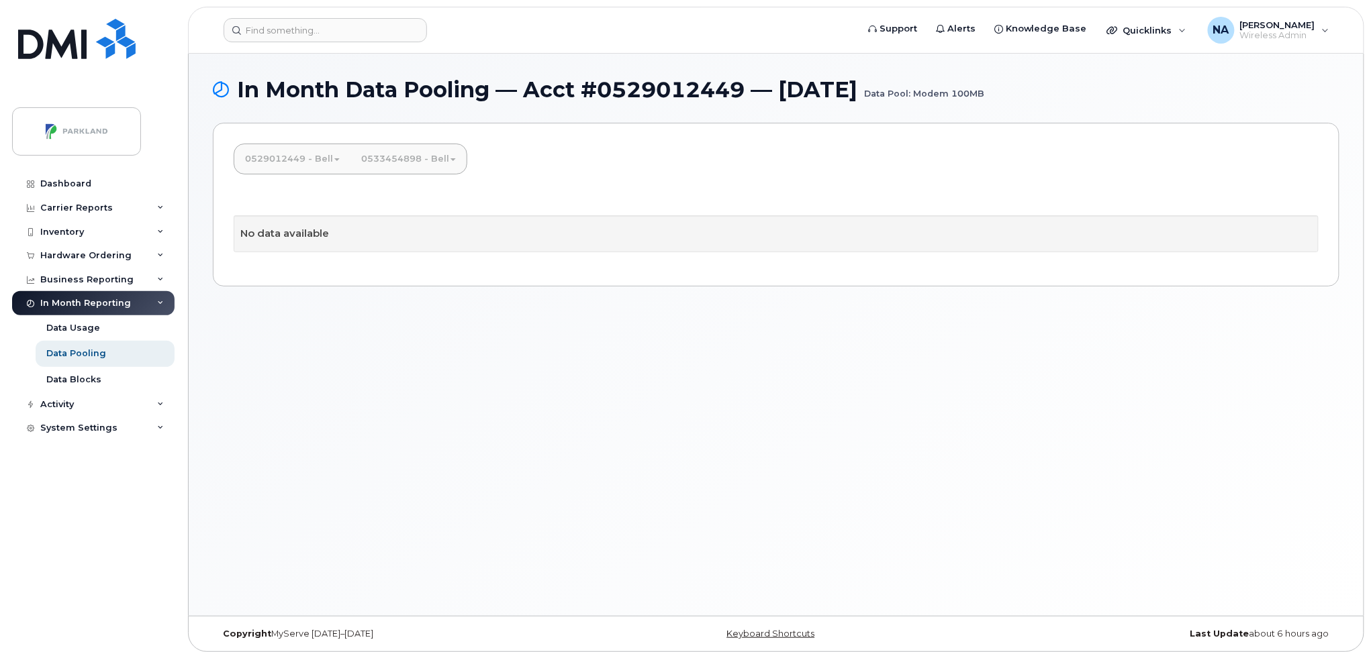
click at [432, 165] on link "0533454898 - Bell" at bounding box center [408, 159] width 116 height 30
click at [430, 193] on link "Medium Business Data Share" at bounding box center [434, 192] width 160 height 30
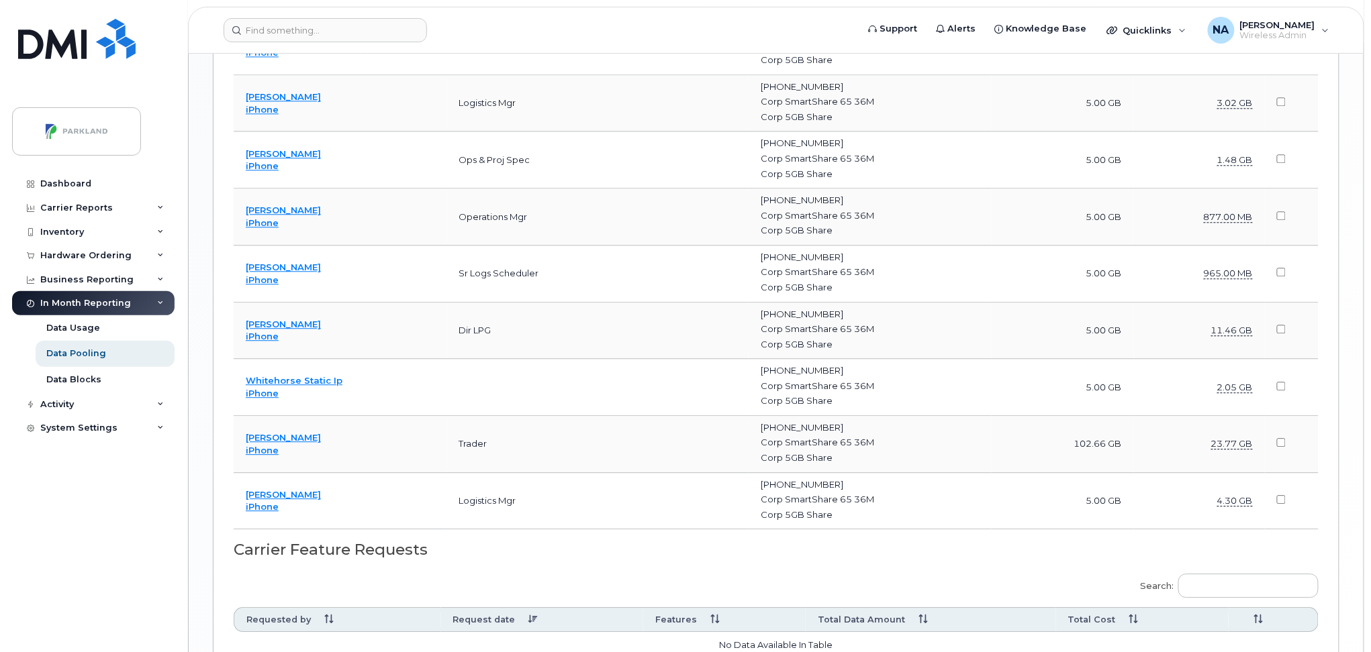
scroll to position [1252, 0]
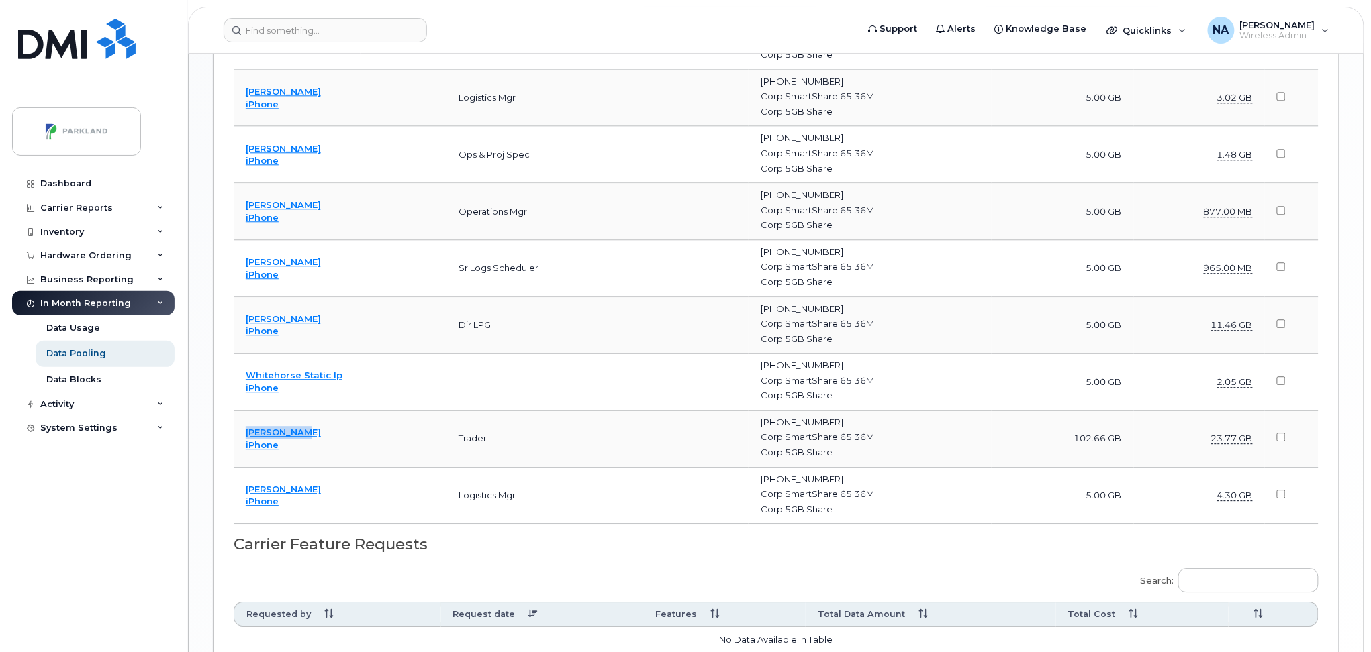
drag, startPoint x: 324, startPoint y: 436, endPoint x: 241, endPoint y: 429, distance: 82.8
click at [241, 429] on td "[PERSON_NAME] iPhone" at bounding box center [340, 439] width 213 height 57
copy link "Damon Booth"
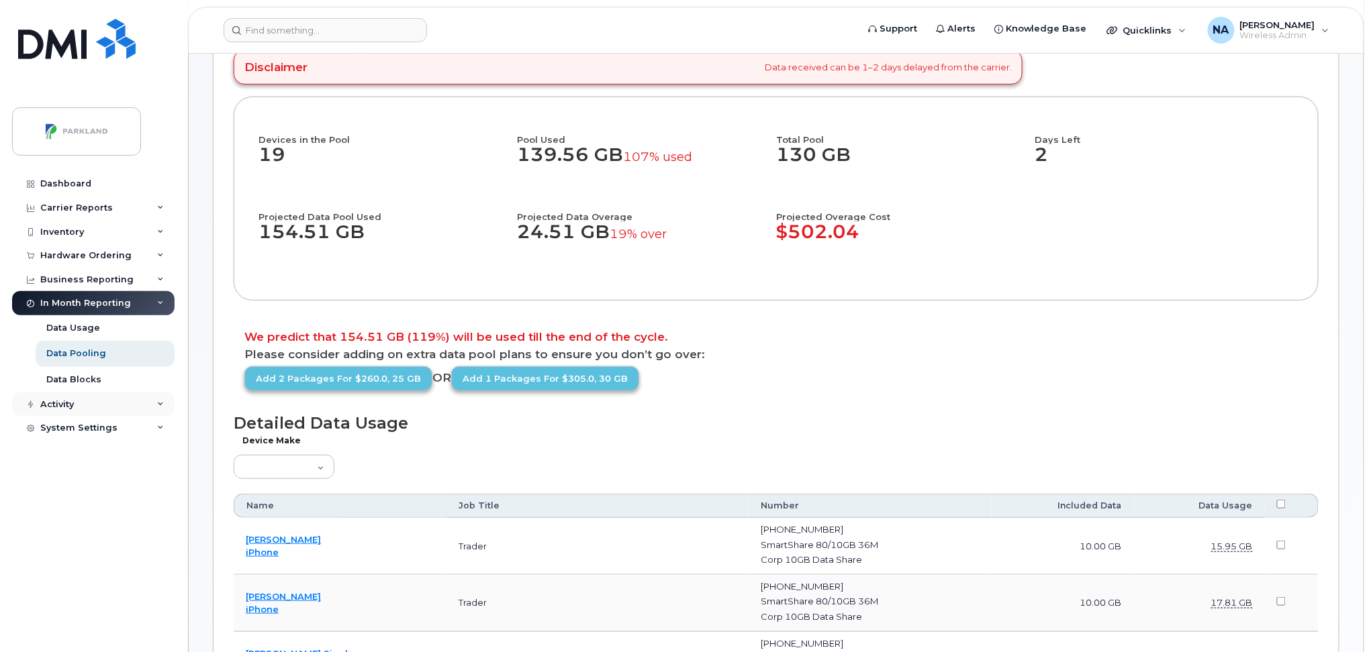
scroll to position [0, 0]
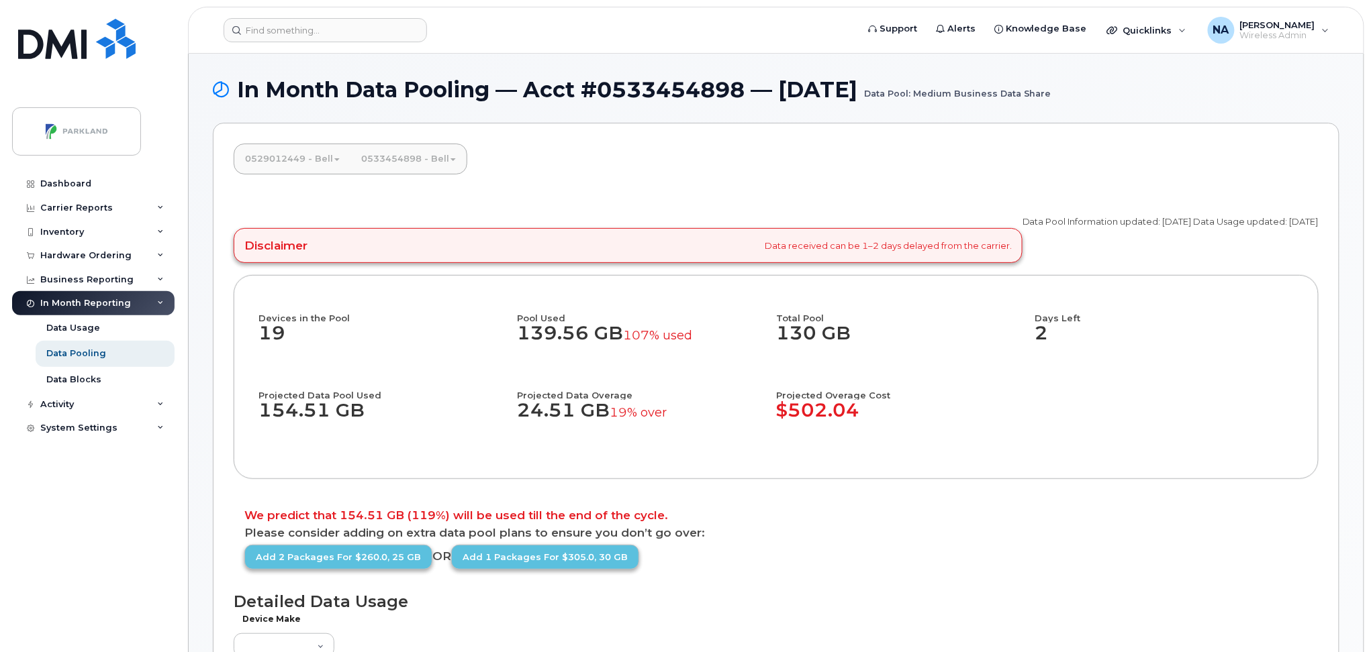
click at [430, 161] on link "0533454898 - Bell" at bounding box center [408, 159] width 116 height 30
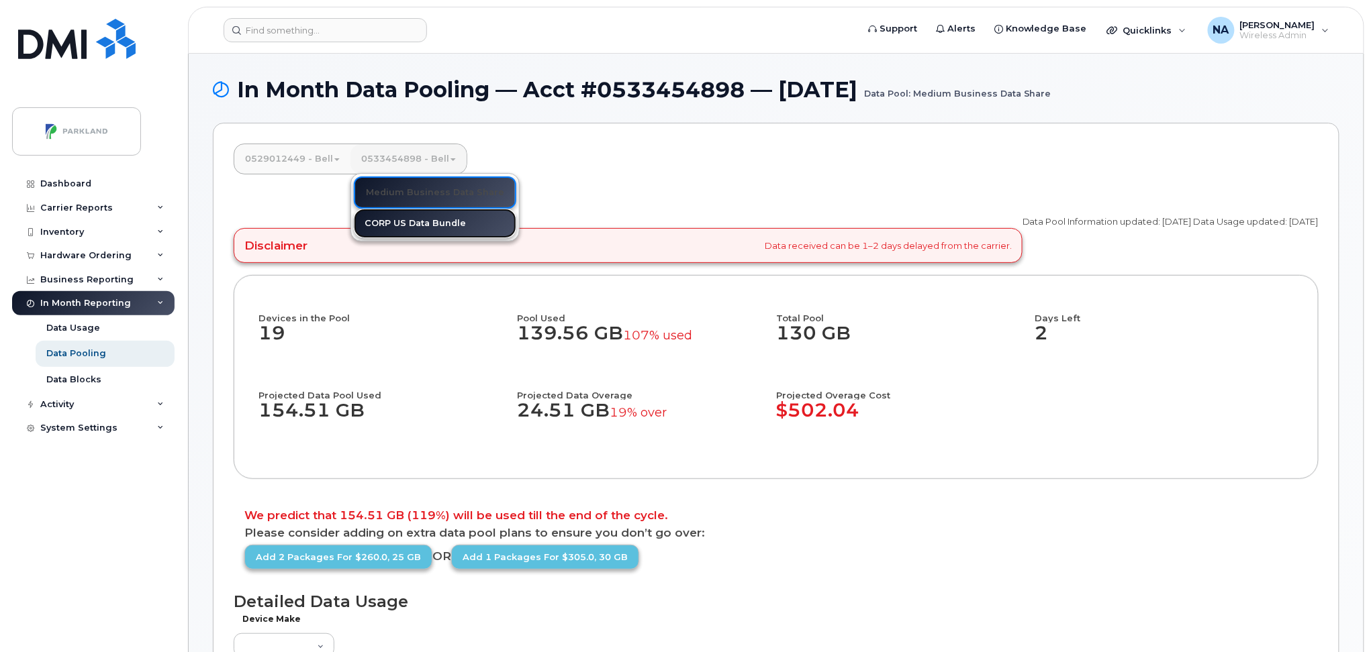
click at [416, 226] on link "CORP US Data Bundle" at bounding box center [435, 224] width 162 height 30
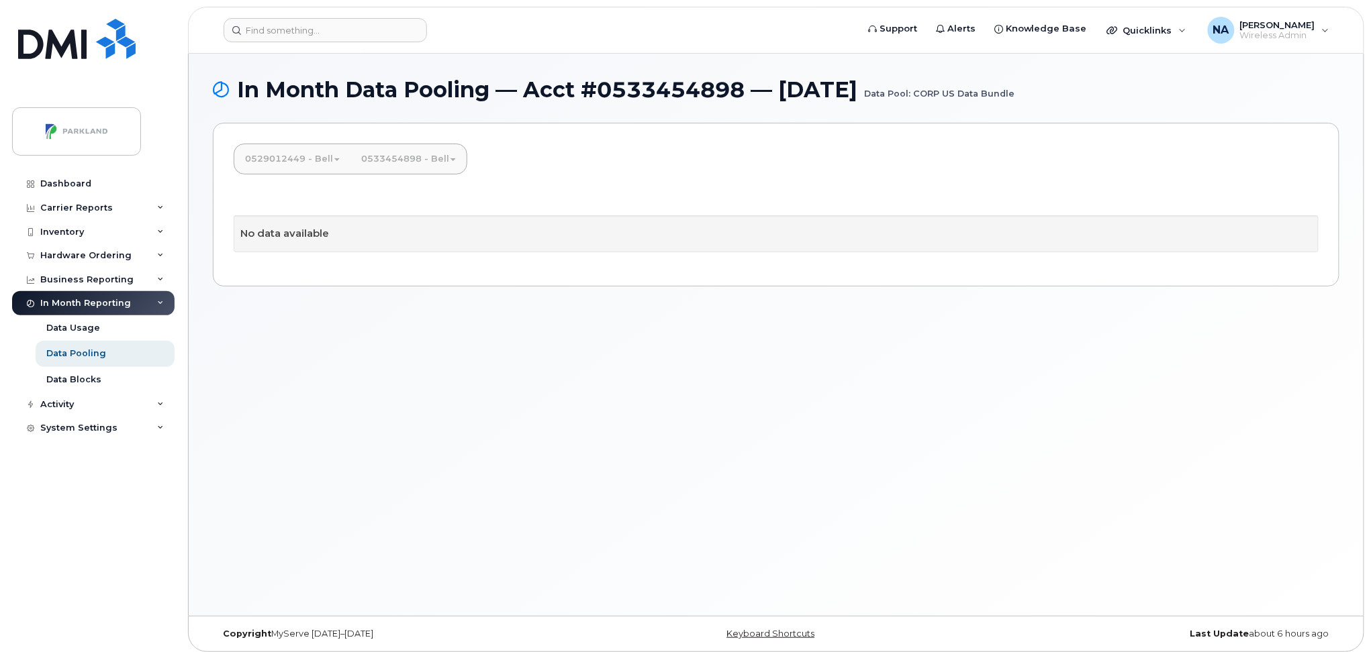
click at [400, 155] on link "0533454898 - Bell" at bounding box center [408, 159] width 116 height 30
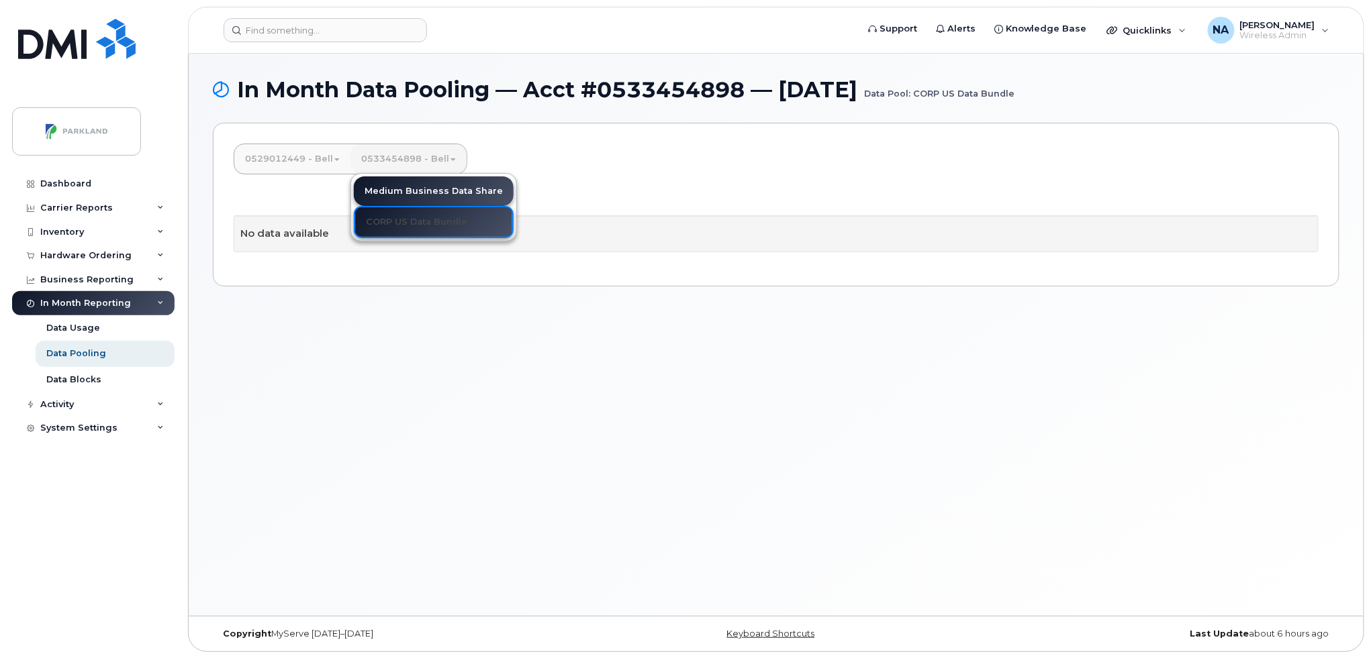
click at [552, 184] on div "0529012449 - Bell Medium Business Data Share M2M Share Group Low CORP US Data B…" at bounding box center [776, 205] width 1126 height 164
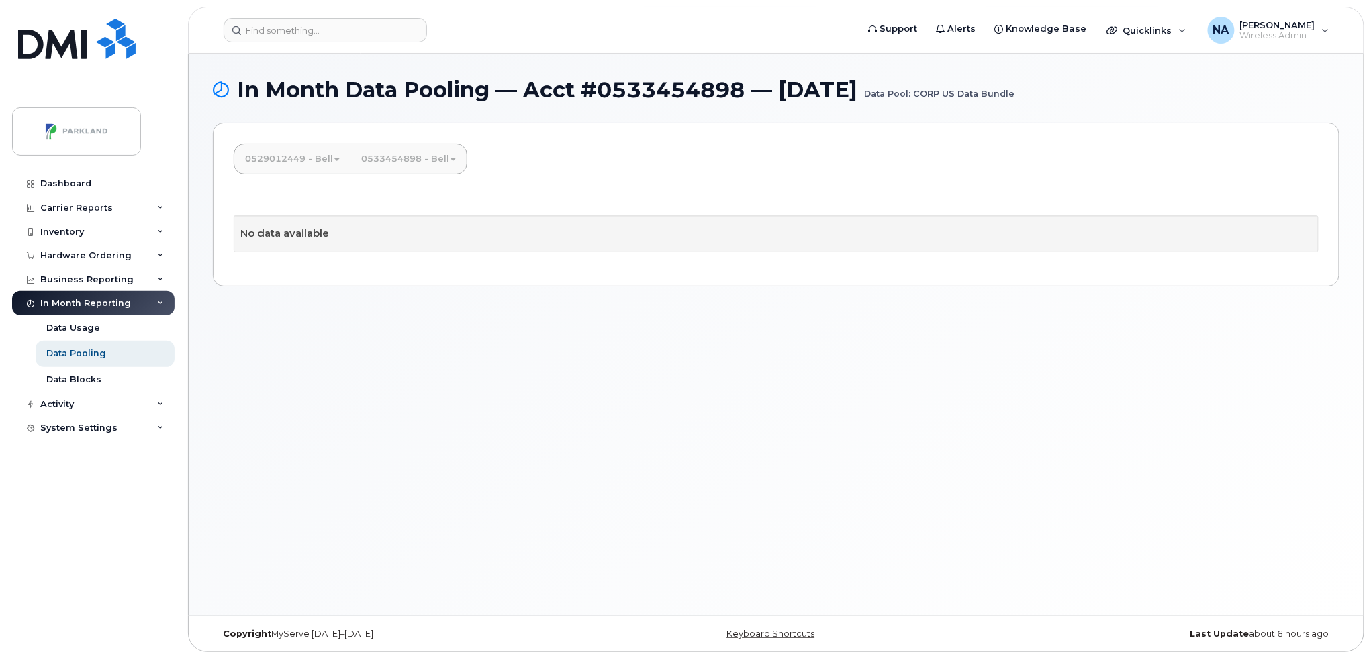
click at [419, 162] on link "0533454898 - Bell" at bounding box center [408, 159] width 116 height 30
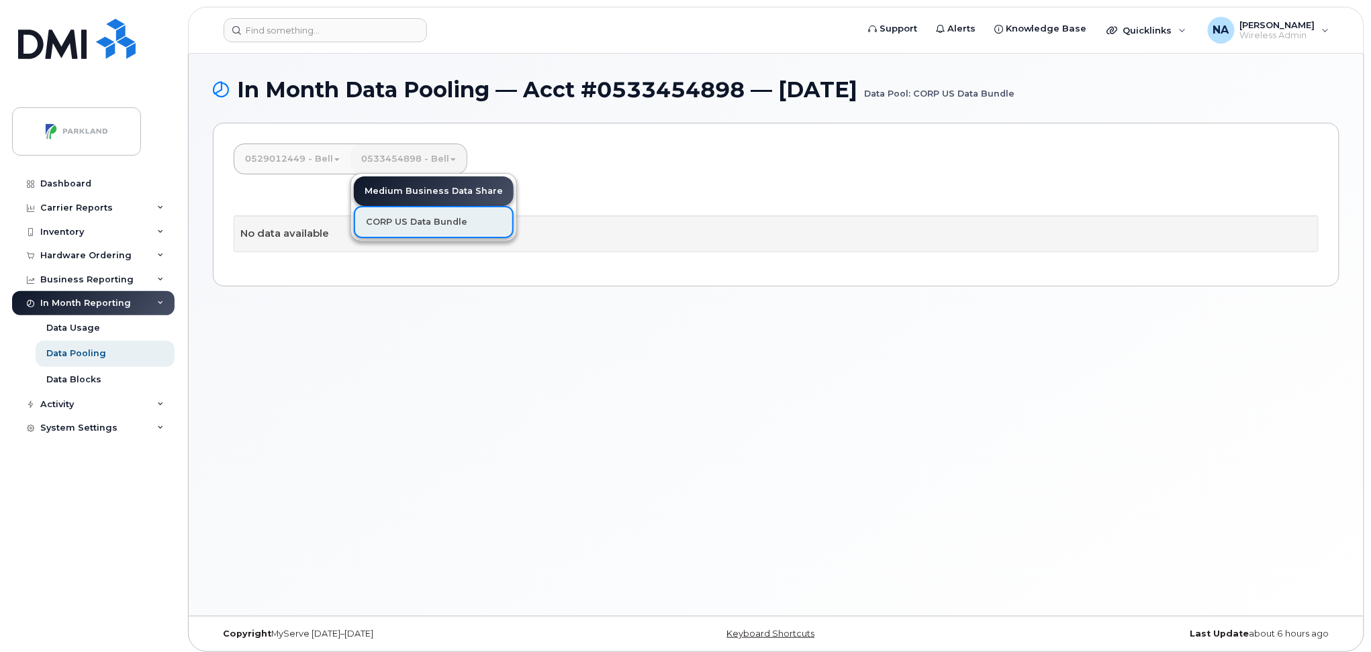
click at [427, 221] on link "CORP US Data Bundle" at bounding box center [434, 222] width 160 height 32
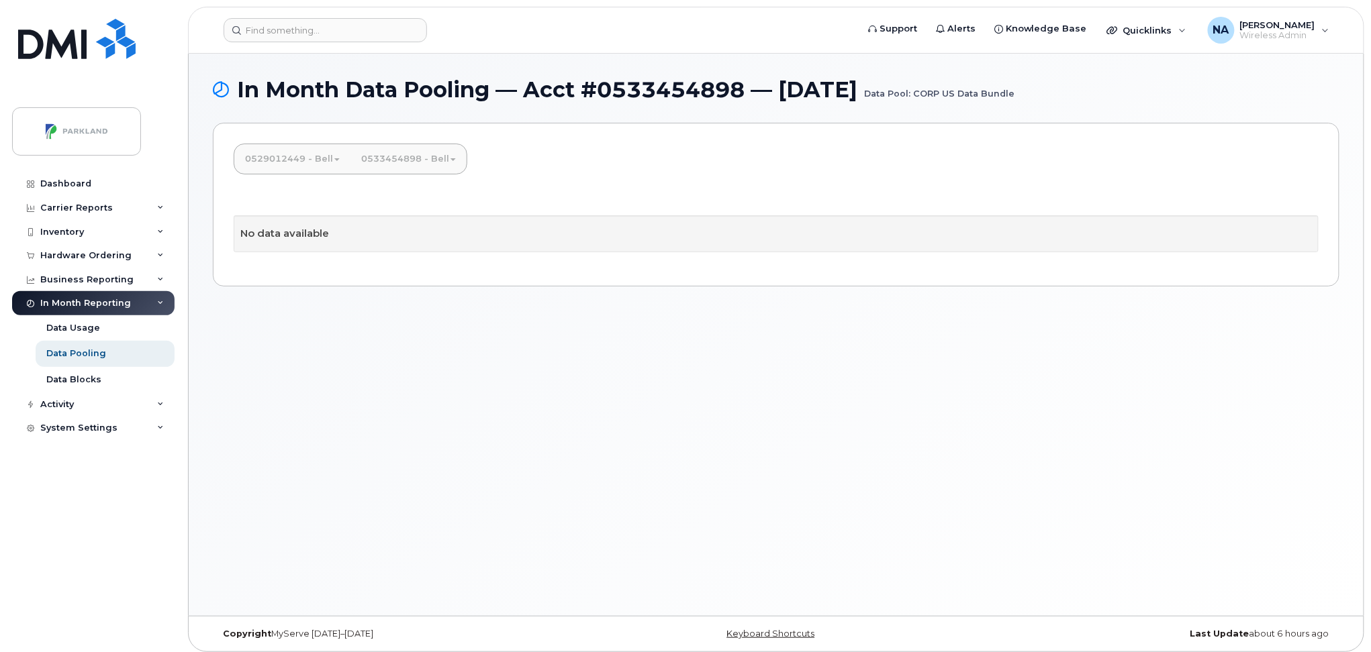
click at [417, 162] on link "0533454898 - Bell" at bounding box center [408, 159] width 116 height 30
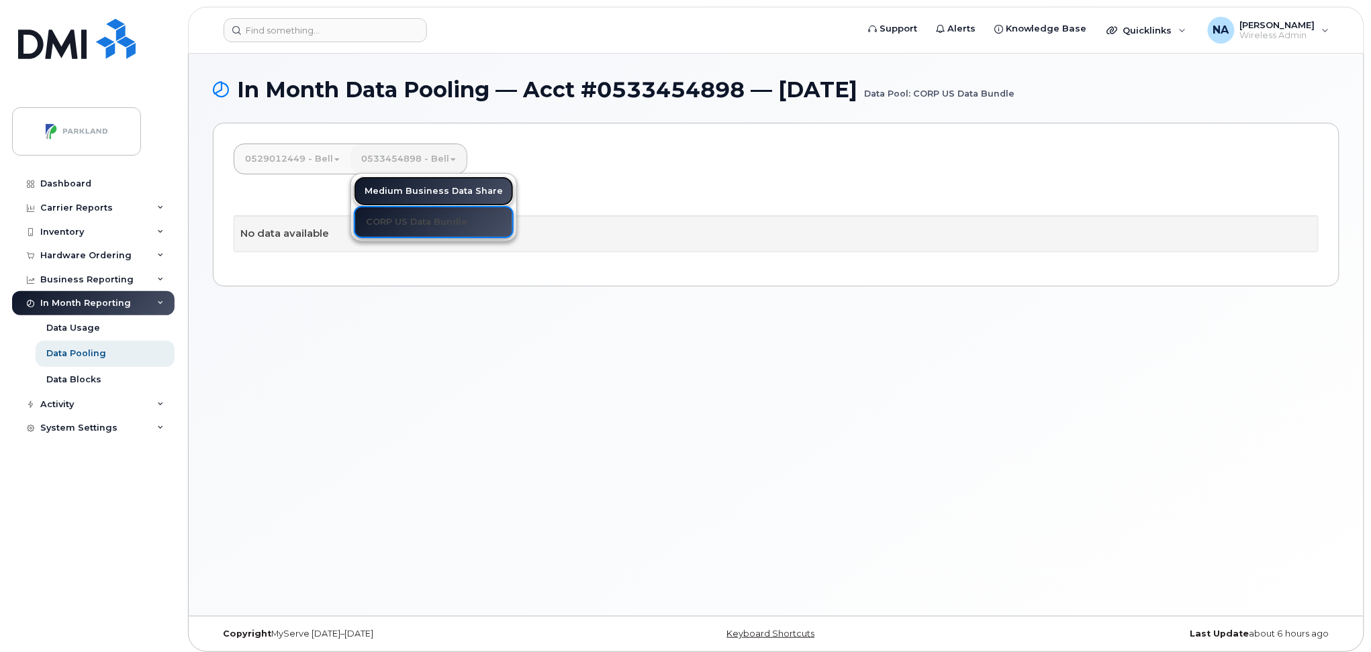
click at [424, 191] on link "Medium Business Data Share" at bounding box center [434, 192] width 160 height 30
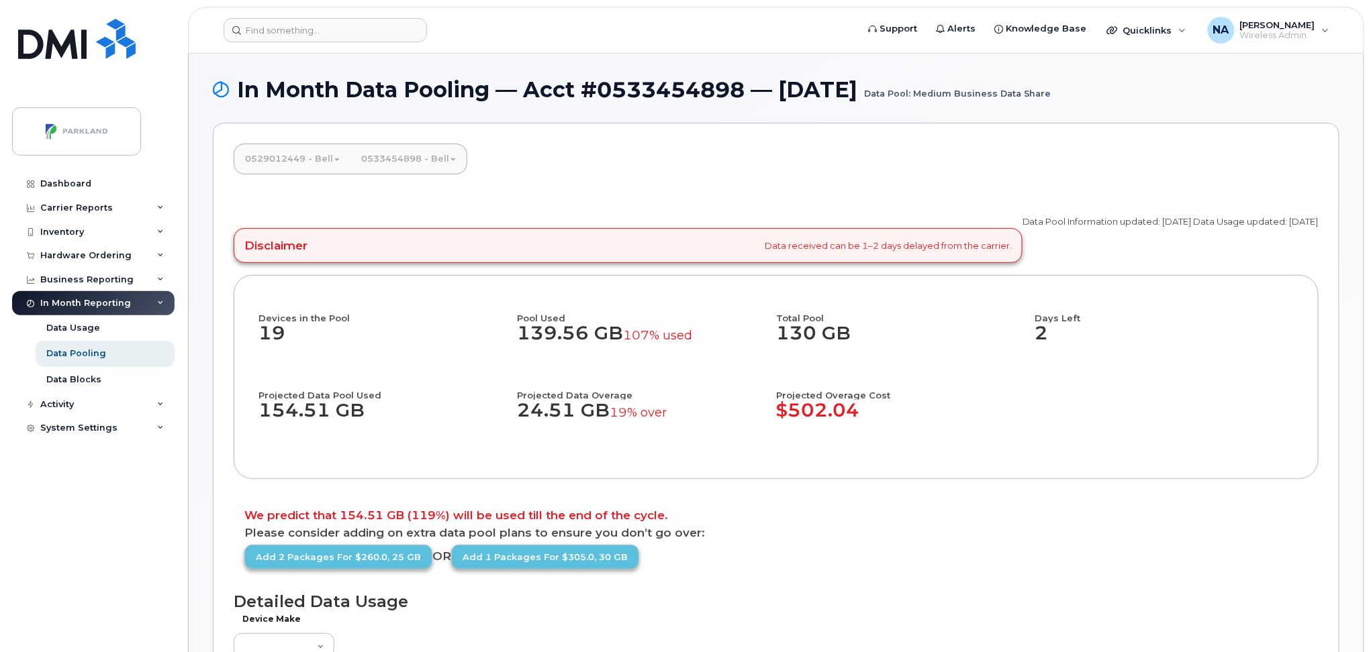
click at [374, 161] on link "0533454898 - Bell" at bounding box center [408, 159] width 116 height 30
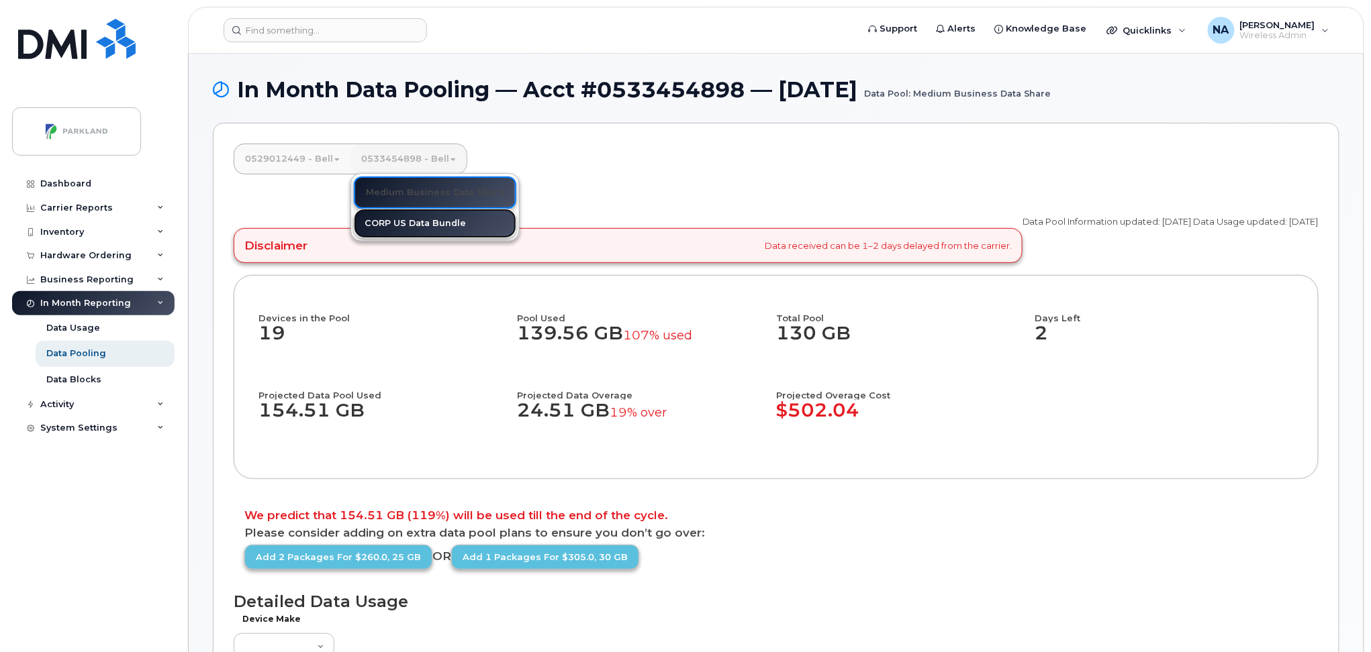
click at [381, 224] on link "CORP US Data Bundle" at bounding box center [435, 224] width 162 height 30
